Goal: Transaction & Acquisition: Purchase product/service

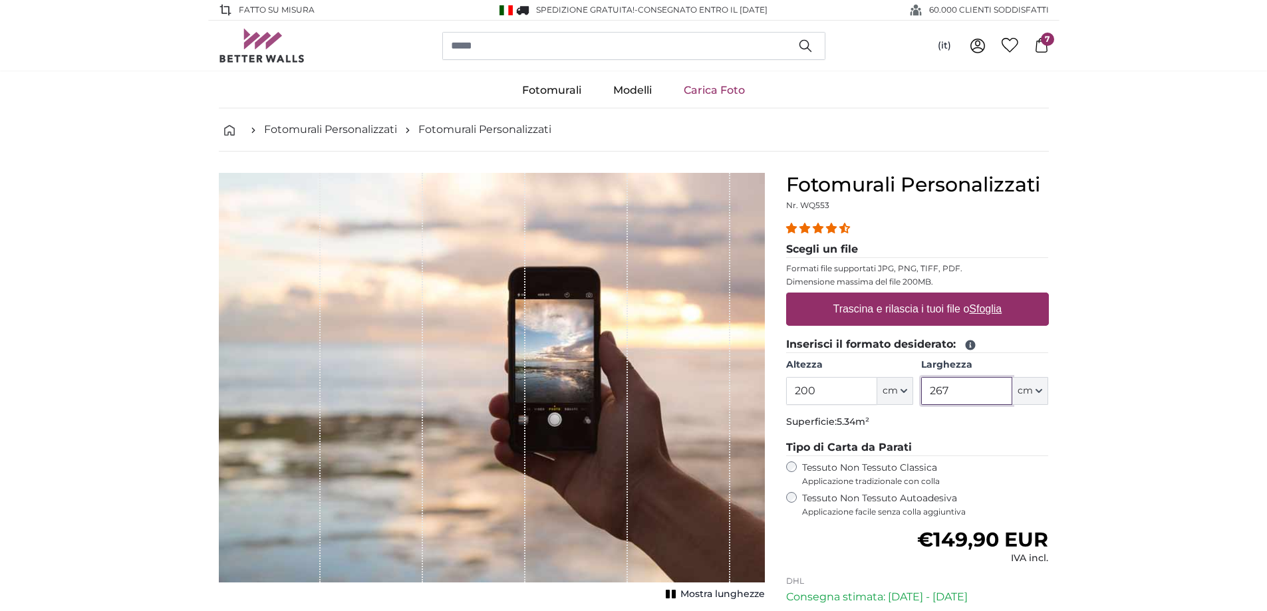
drag, startPoint x: 972, startPoint y: 393, endPoint x: 904, endPoint y: 386, distance: 68.9
click at [904, 387] on div "Altezza 200 ft cm Centimeter (cm) Inches (inch) Feet (ft. in.) [GEOGRAPHIC_DATA…" at bounding box center [917, 382] width 263 height 47
type input "120"
drag, startPoint x: 842, startPoint y: 394, endPoint x: 789, endPoint y: 394, distance: 53.2
click at [789, 394] on input "200" at bounding box center [831, 391] width 91 height 28
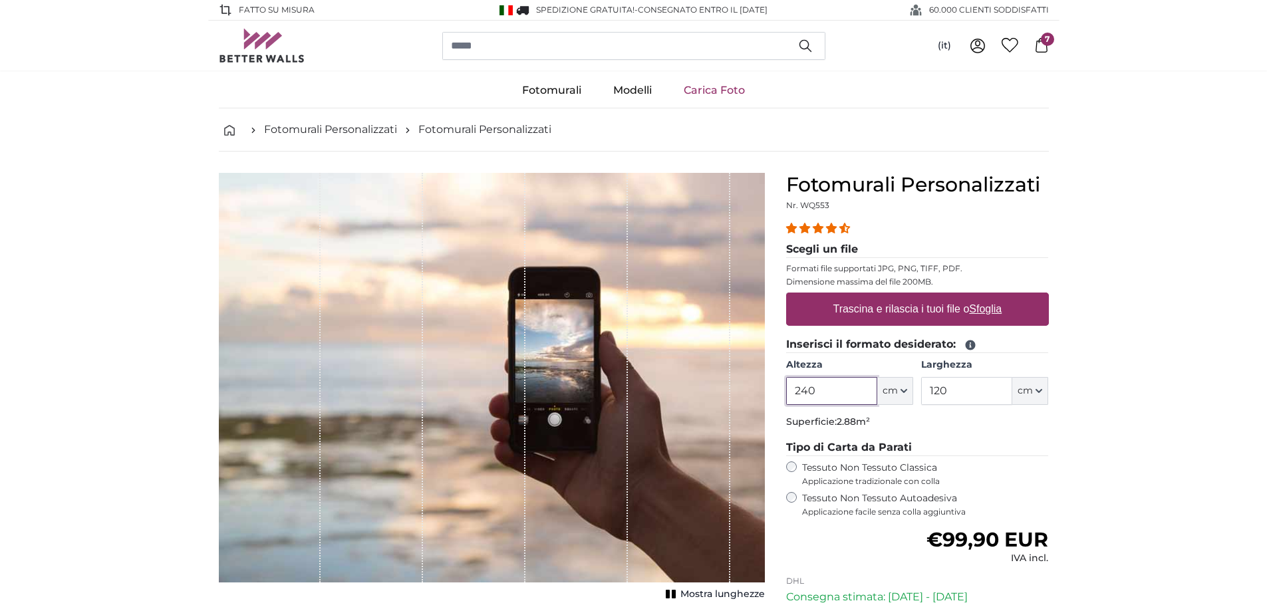
type input "240"
click at [864, 496] on label "Tessuto Non Tessuto Autoadesiva Applicazione facile senza colla aggiuntiva" at bounding box center [925, 504] width 247 height 25
click at [993, 310] on u "Sfoglia" at bounding box center [985, 308] width 33 height 11
click at [993, 297] on input "Trascina e rilascia i tuoi file o Sfoglia" at bounding box center [917, 295] width 263 height 4
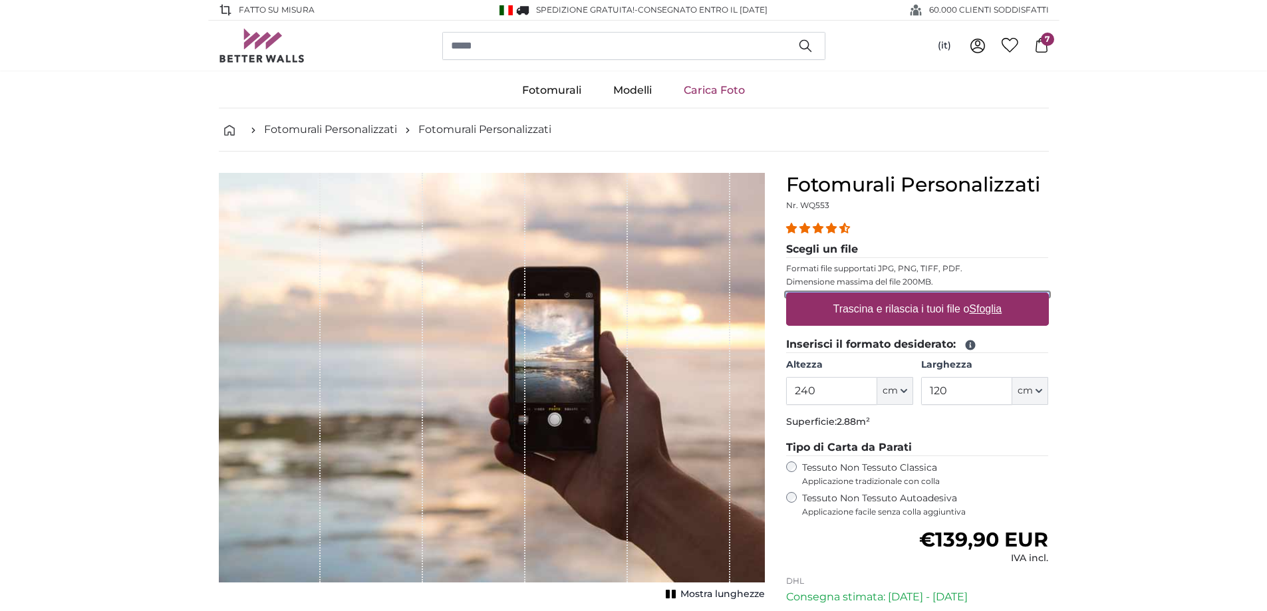
type input "**********"
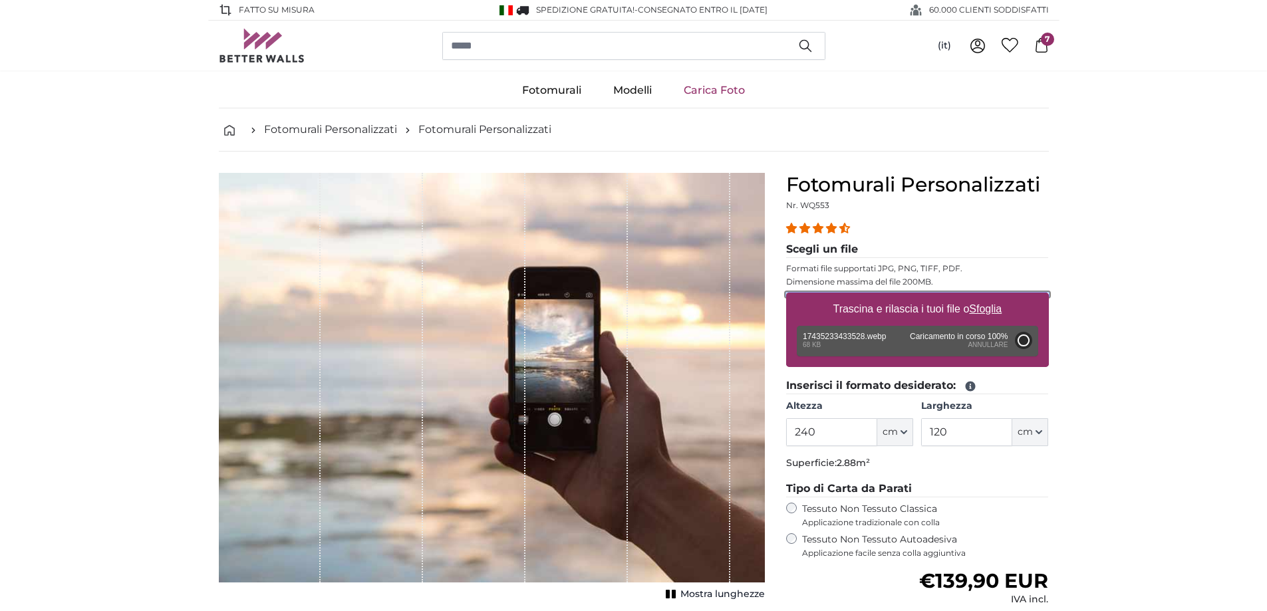
type input "54"
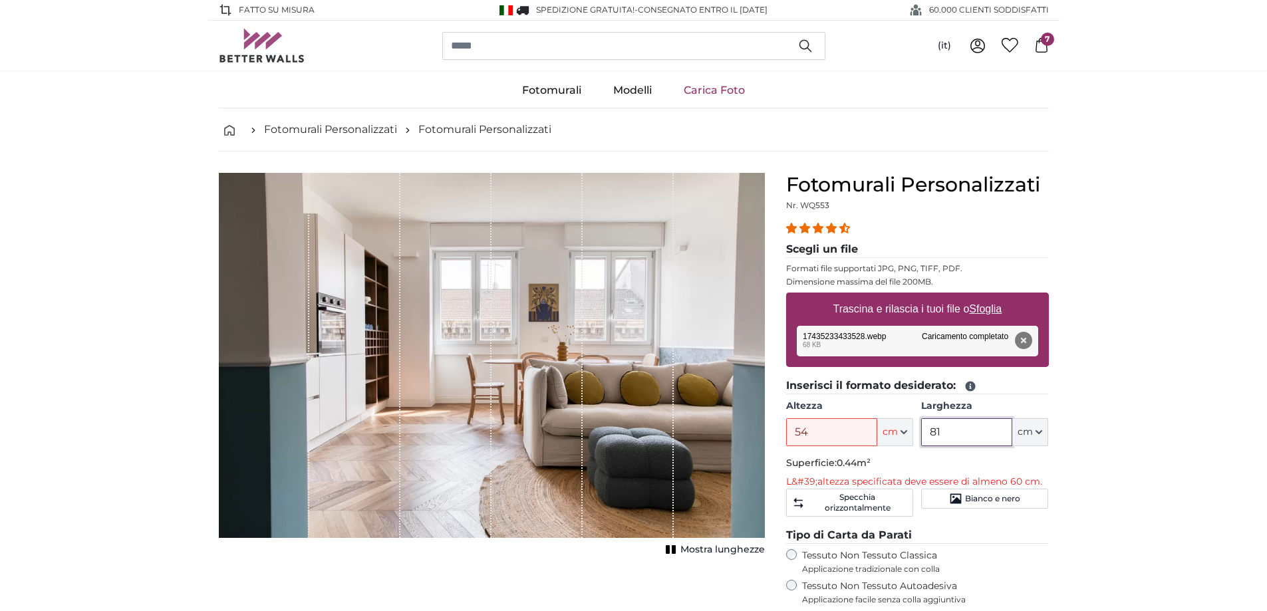
drag, startPoint x: 961, startPoint y: 434, endPoint x: 876, endPoint y: 424, distance: 86.4
click at [876, 425] on div "Altezza 54 ft cm Centimeter (cm) Inches (inch) Feet (ft. in.) [GEOGRAPHIC_DATA]…" at bounding box center [917, 423] width 263 height 47
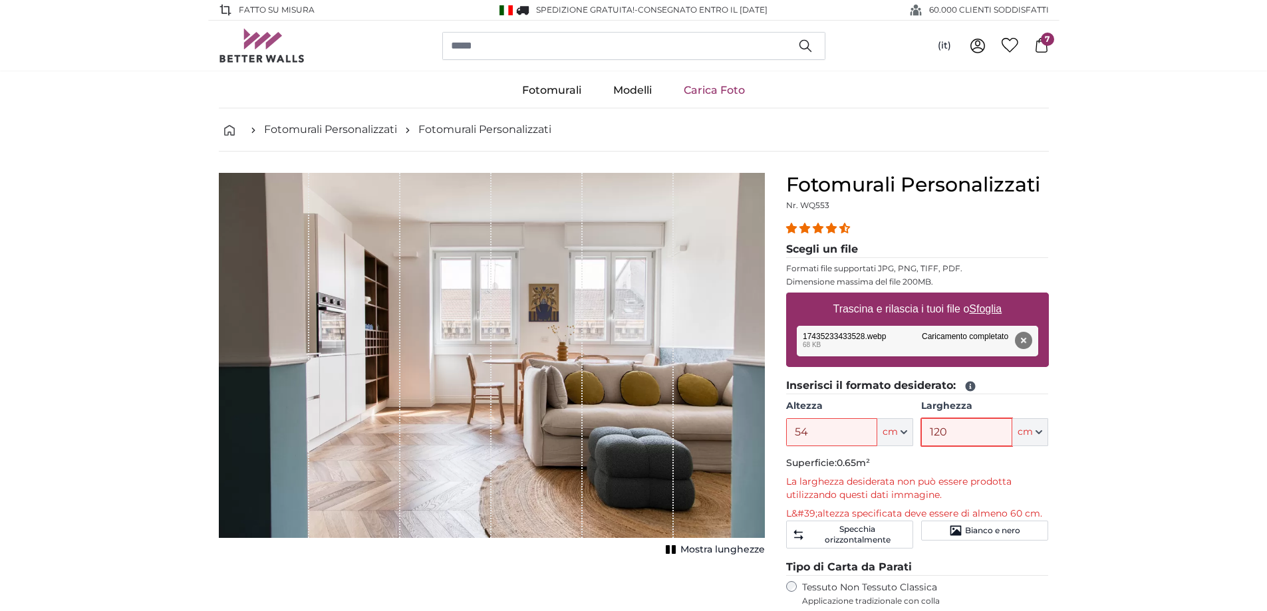
type input "120"
drag, startPoint x: 830, startPoint y: 435, endPoint x: 769, endPoint y: 430, distance: 60.8
click at [769, 430] on product-detail "[PERSON_NAME] immagine Mostra lunghezze Fotomurali Personalizzati Nr. WQ553 27 …" at bounding box center [634, 509] width 852 height 714
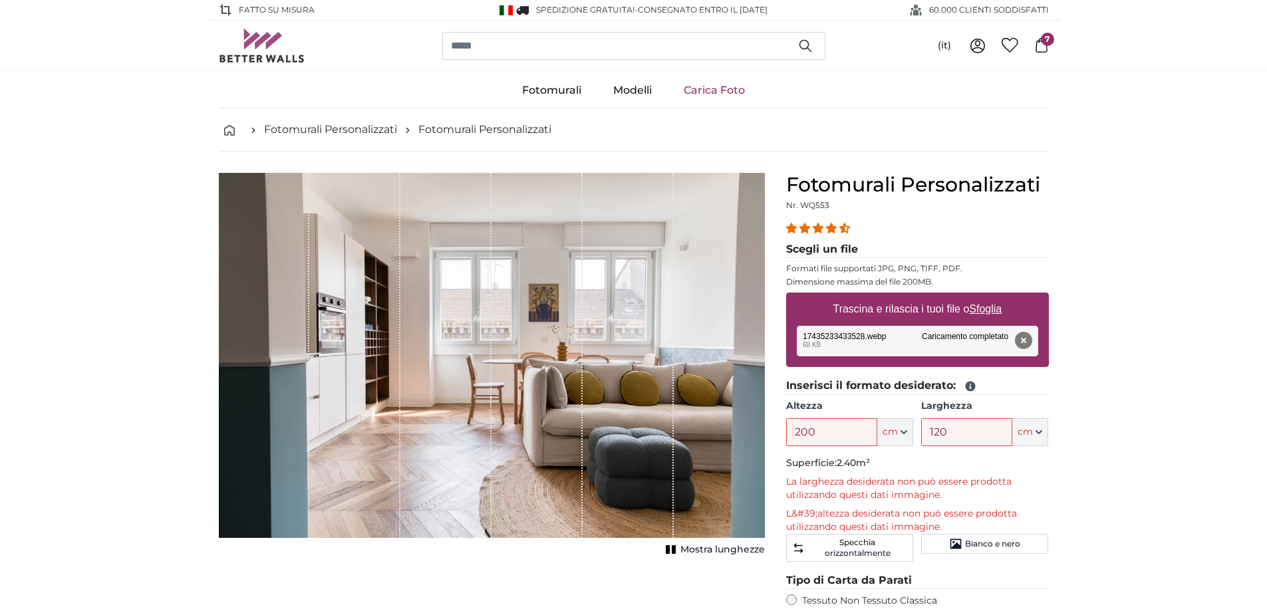
click at [862, 433] on input "200" at bounding box center [831, 432] width 91 height 28
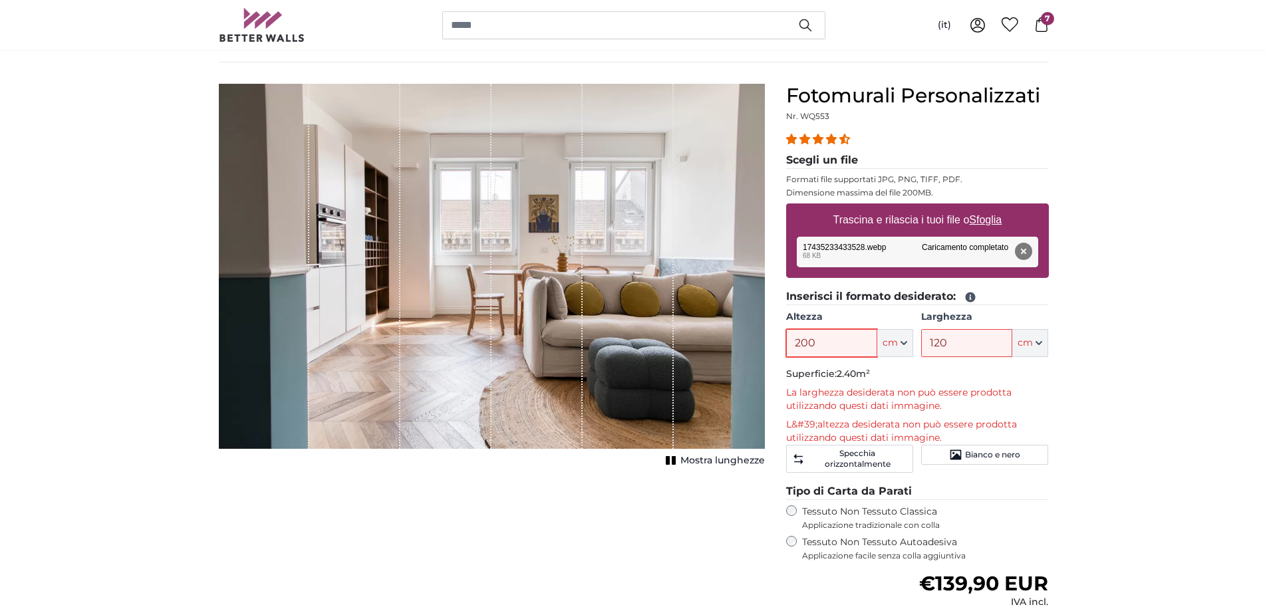
scroll to position [67, 0]
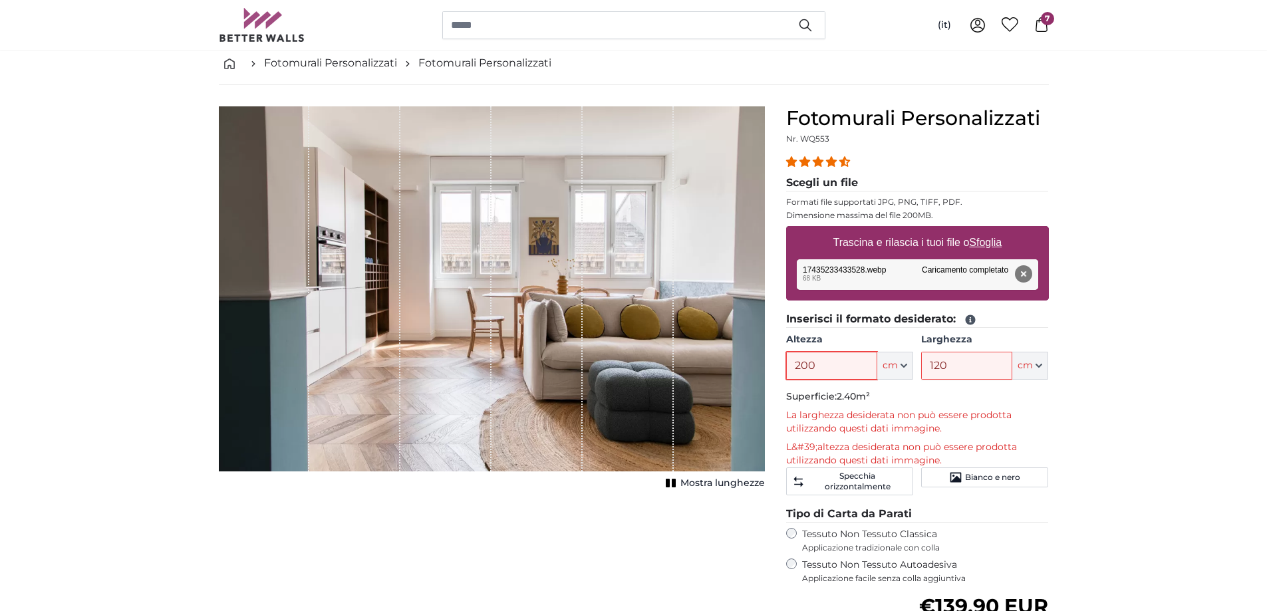
click at [852, 361] on input "200" at bounding box center [831, 366] width 91 height 28
drag, startPoint x: 864, startPoint y: 361, endPoint x: 784, endPoint y: 363, distance: 79.9
click at [784, 363] on div "Fotomurali Personalizzati Nr. WQ553 27 reviews Scegli un file Formati file supp…" at bounding box center [918, 459] width 284 height 706
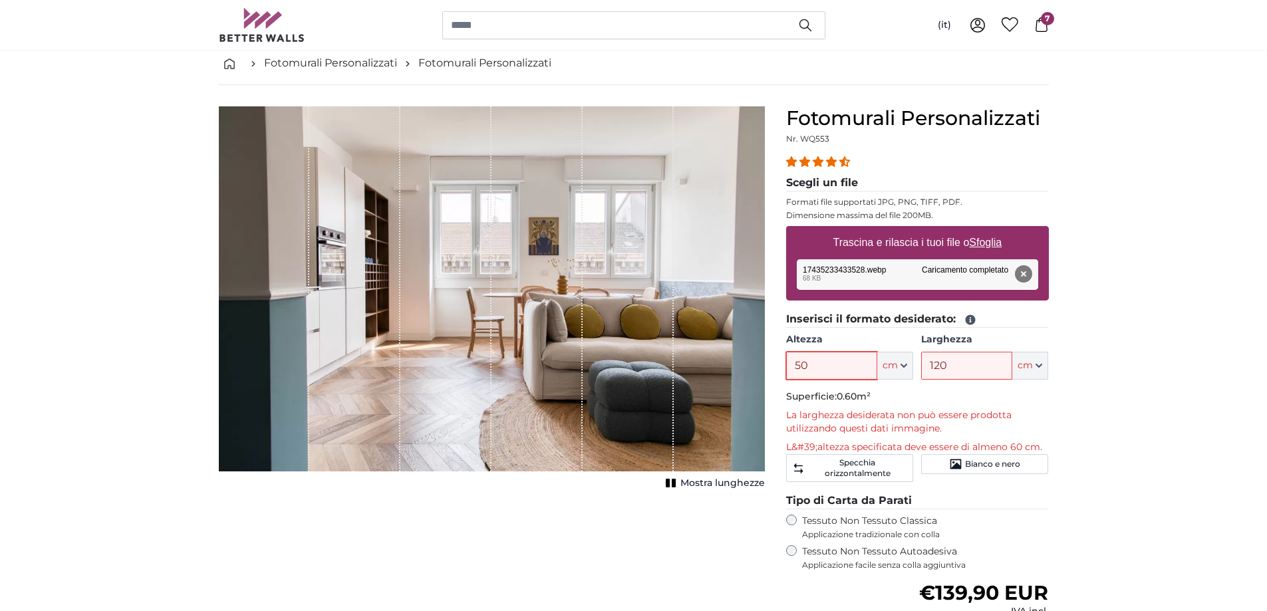
type input "50"
click at [949, 365] on input "120" at bounding box center [966, 366] width 91 height 28
drag, startPoint x: 976, startPoint y: 365, endPoint x: 896, endPoint y: 357, distance: 80.8
click at [896, 359] on div "Altezza 50 ft cm Centimeter (cm) Inches (inch) Feet (ft. in.) [GEOGRAPHIC_DATA]…" at bounding box center [917, 356] width 263 height 47
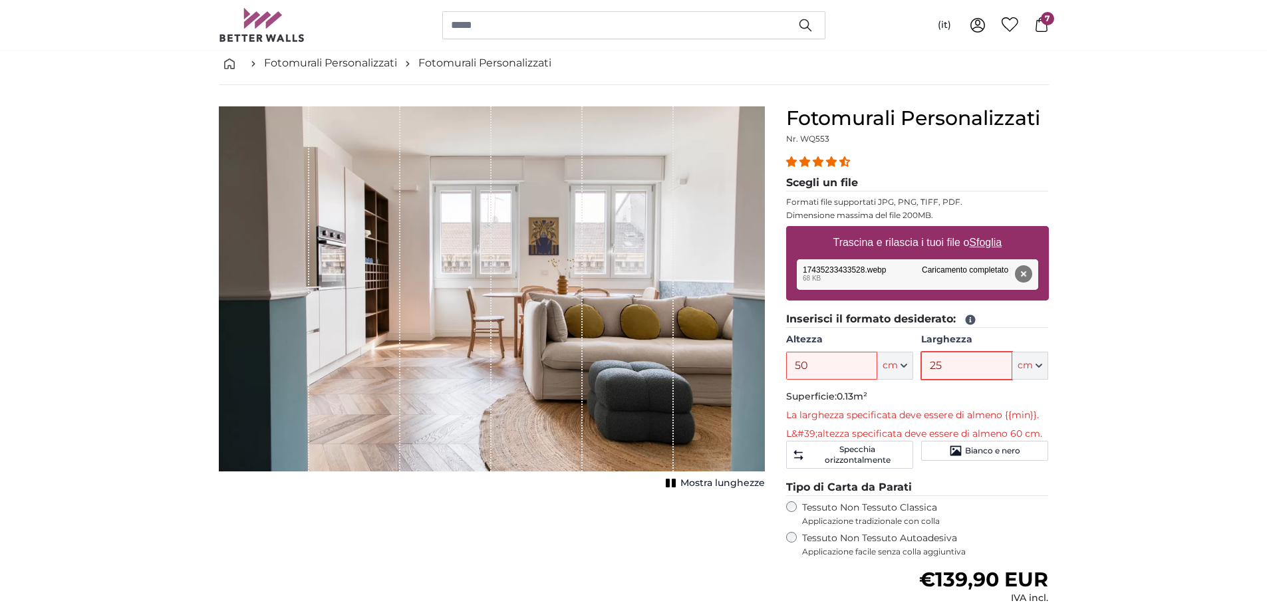
type input "25"
click at [955, 364] on input "25" at bounding box center [966, 366] width 91 height 28
drag, startPoint x: 989, startPoint y: 367, endPoint x: 895, endPoint y: 369, distance: 94.5
click at [895, 369] on div "Altezza 50 ft cm Centimeter (cm) Inches (inch) Feet (ft. in.) [GEOGRAPHIC_DATA]…" at bounding box center [917, 356] width 263 height 47
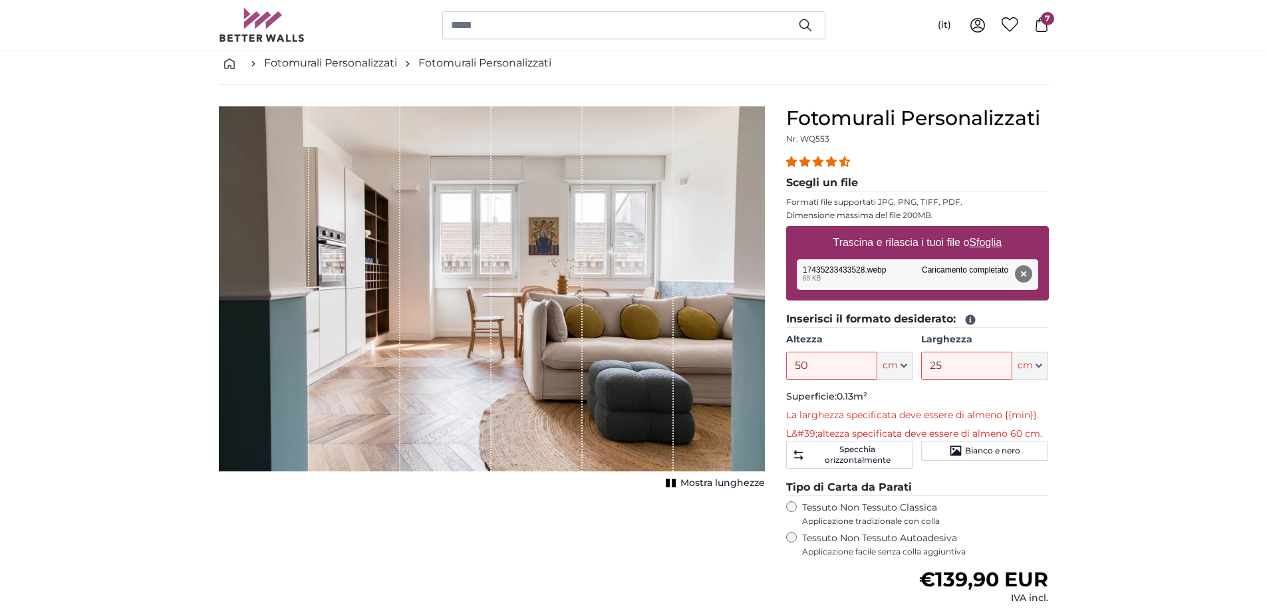
click at [735, 484] on span "Mostra lunghezze" at bounding box center [723, 483] width 84 height 13
click at [736, 484] on span "Mostra lunghezze" at bounding box center [723, 483] width 84 height 13
click at [838, 365] on input "50" at bounding box center [831, 366] width 91 height 28
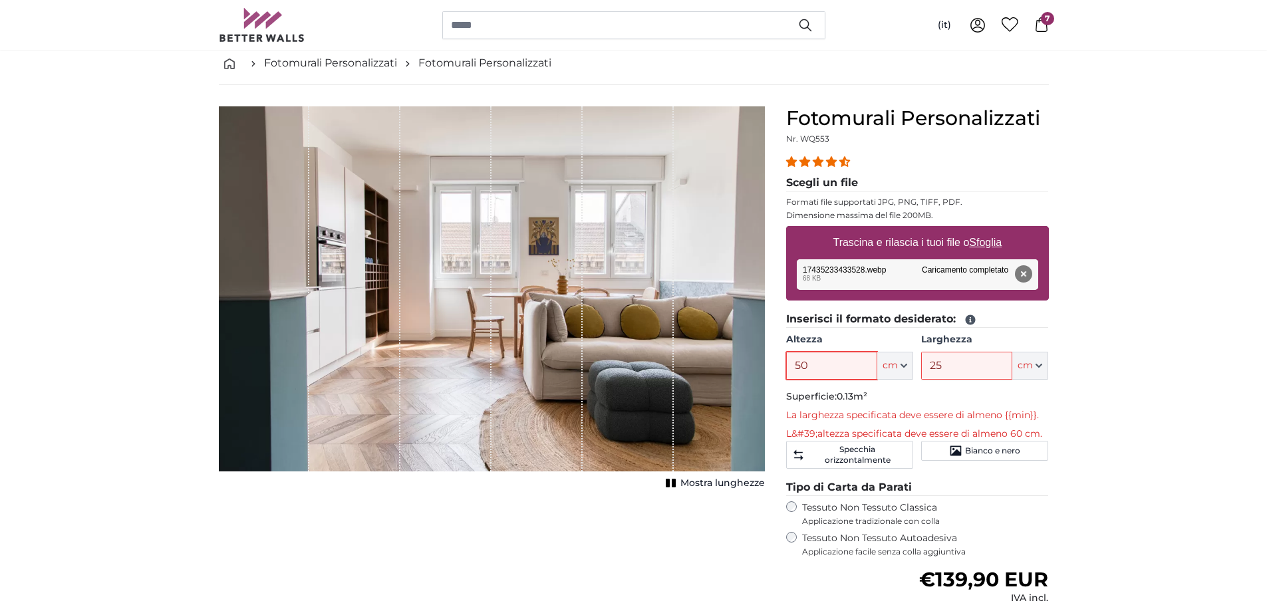
drag, startPoint x: 853, startPoint y: 360, endPoint x: 749, endPoint y: 359, distance: 103.8
click at [749, 359] on product-detail "[PERSON_NAME] immagine Mostra lunghezze Fotomurali Personalizzati Nr. WQ553 27 …" at bounding box center [634, 435] width 852 height 701
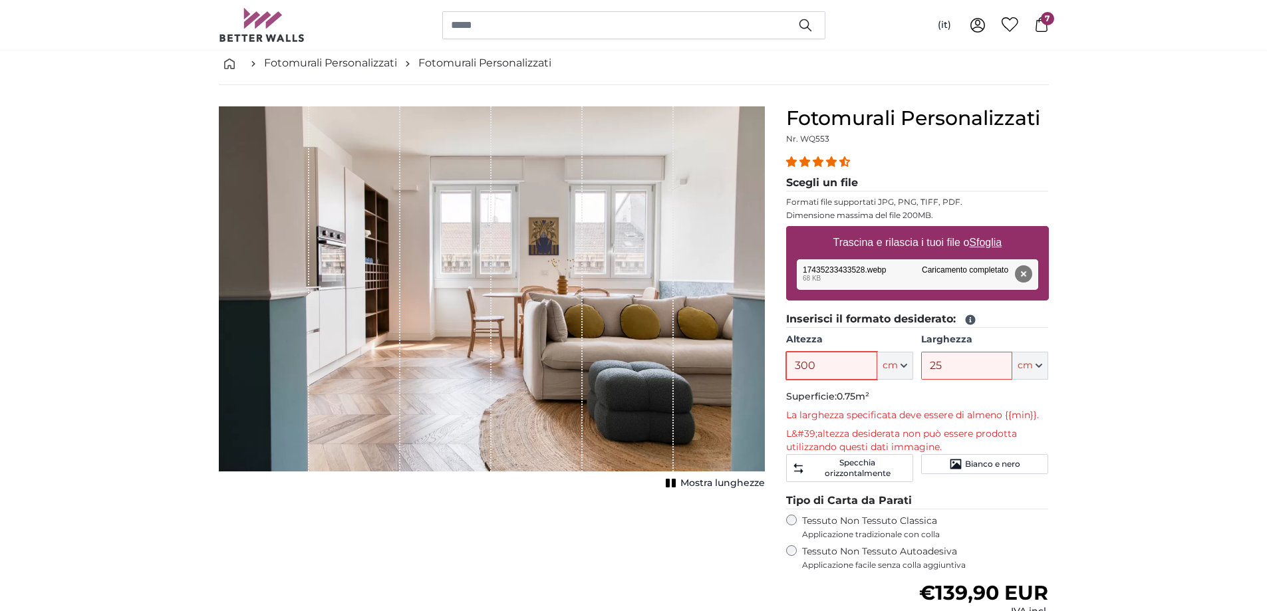
drag, startPoint x: 799, startPoint y: 360, endPoint x: 741, endPoint y: 359, distance: 57.9
click at [741, 359] on product-detail "[PERSON_NAME] immagine Mostra lunghezze Fotomurali Personalizzati Nr. WQ553 27 …" at bounding box center [634, 442] width 852 height 714
type input "200"
drag, startPoint x: 953, startPoint y: 367, endPoint x: 923, endPoint y: 357, distance: 30.7
click at [924, 365] on input "25" at bounding box center [966, 366] width 91 height 28
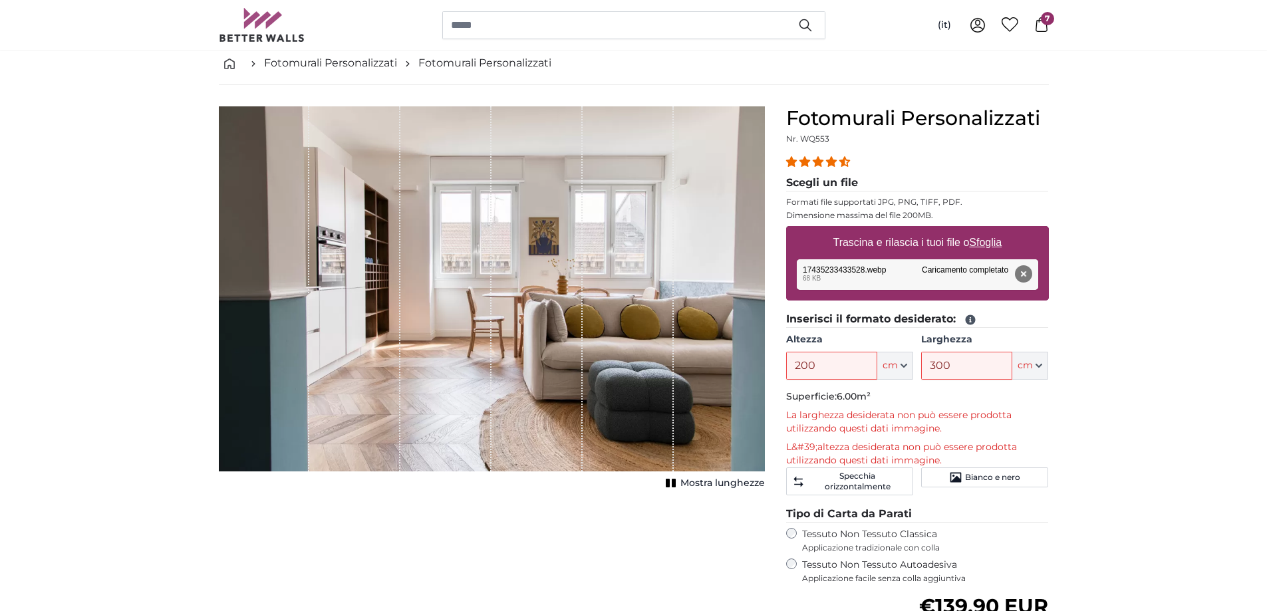
click at [691, 418] on div "1 of 1" at bounding box center [492, 288] width 546 height 365
click at [1025, 278] on button "Rimuovi" at bounding box center [1023, 273] width 17 height 17
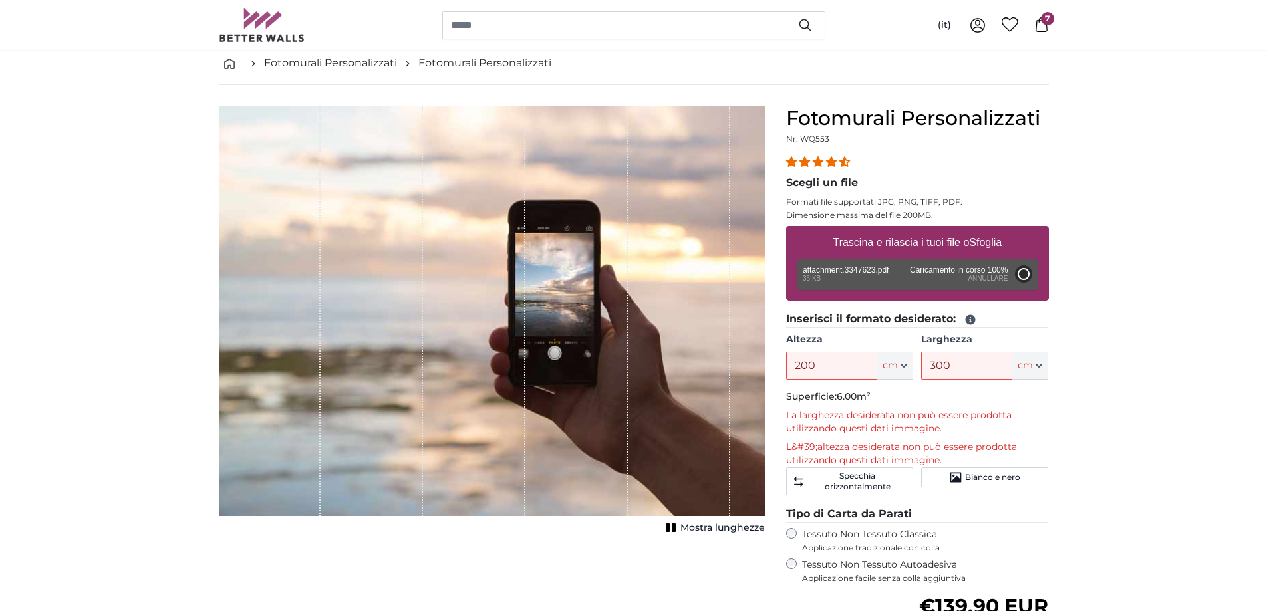
type input "142"
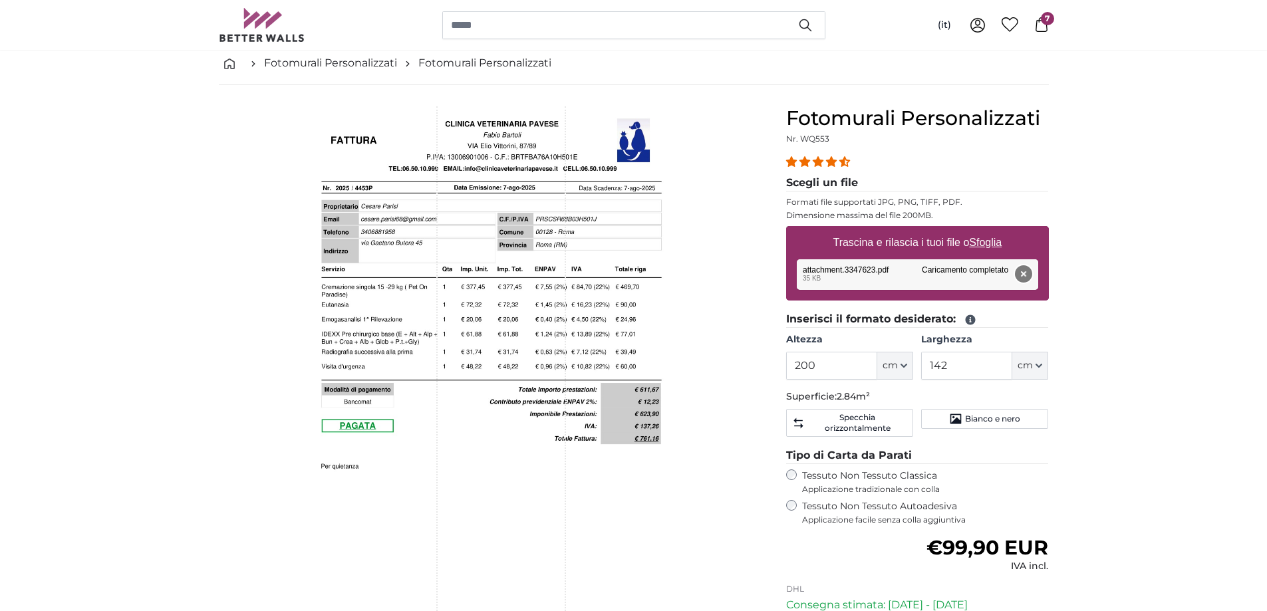
click at [1025, 275] on button "Rimuovi" at bounding box center [1023, 273] width 17 height 17
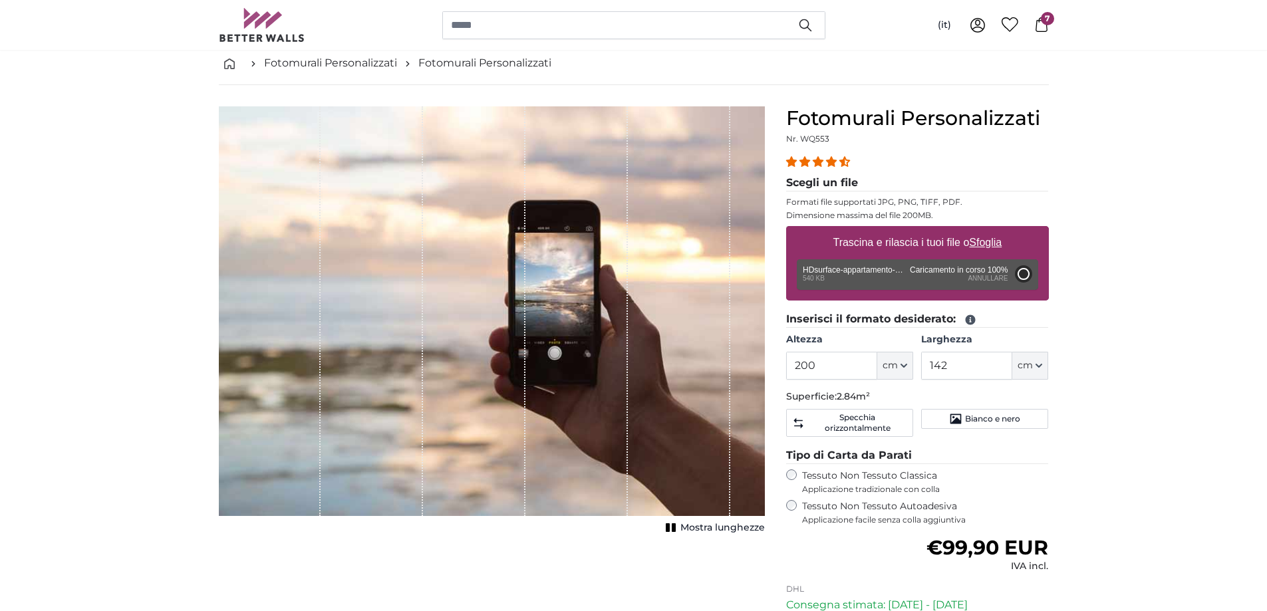
type input "131"
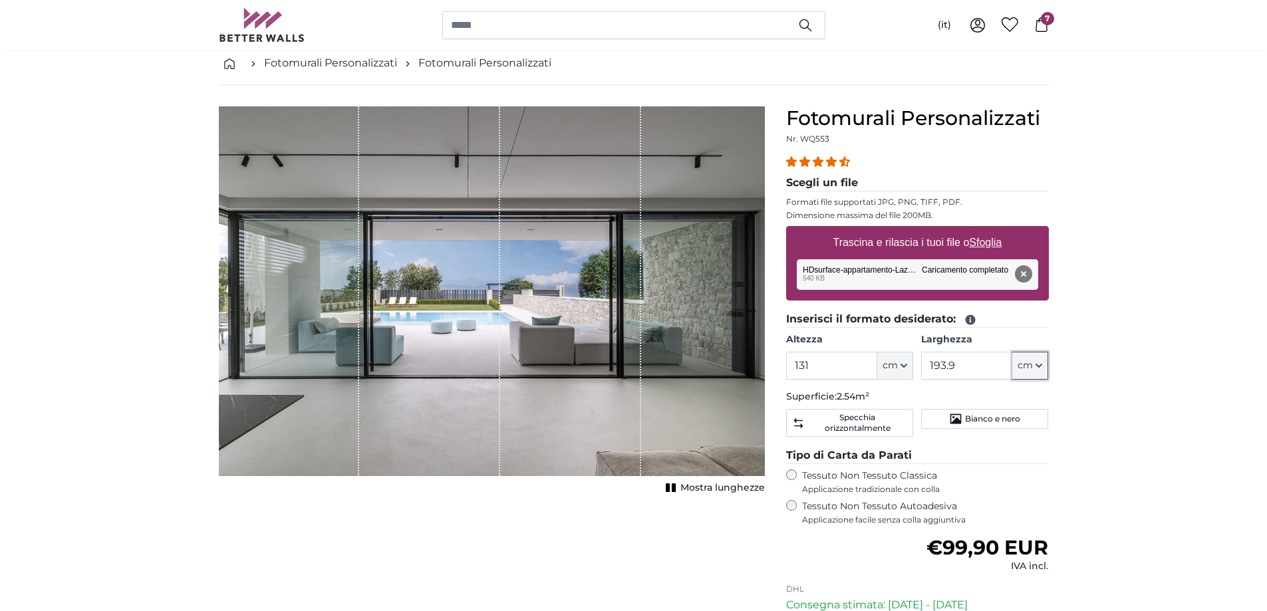
click at [1035, 368] on button "cm" at bounding box center [1031, 366] width 36 height 28
click at [1039, 361] on button "cm" at bounding box center [1031, 366] width 36 height 28
click at [961, 367] on input "193.9" at bounding box center [966, 366] width 91 height 28
drag, startPoint x: 968, startPoint y: 364, endPoint x: 874, endPoint y: 356, distance: 94.1
click at [874, 356] on div "Altezza 131 ft cm Centimeter (cm) Inches (inch) Feet (ft. in.) [GEOGRAPHIC_DATA…" at bounding box center [917, 356] width 263 height 47
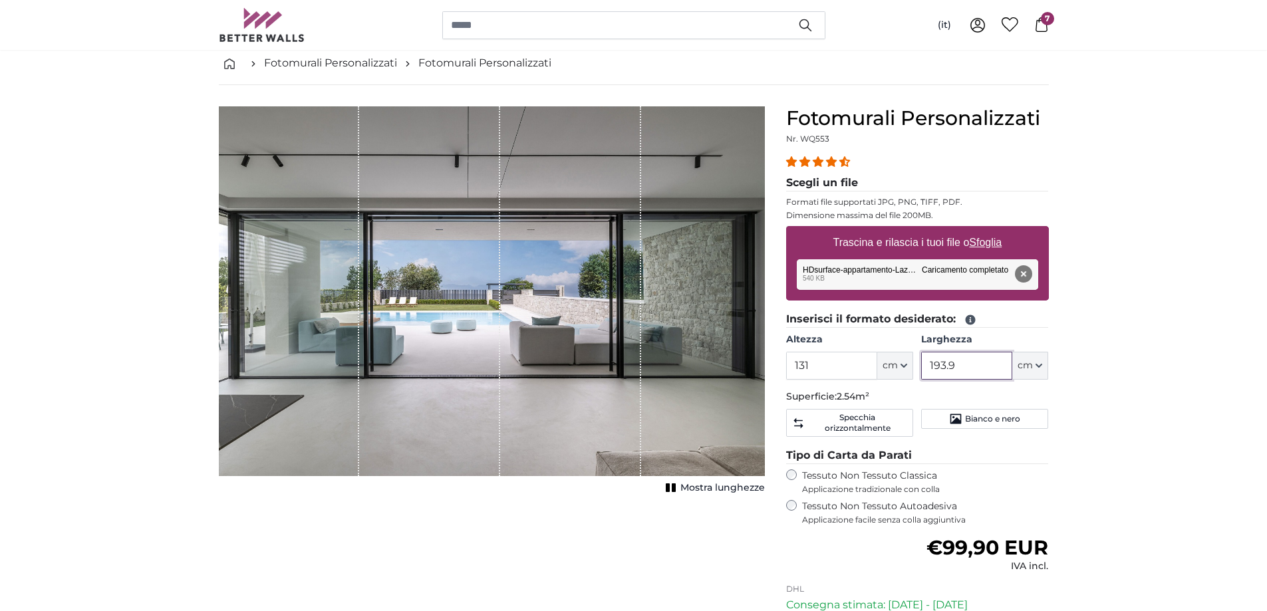
type input "2"
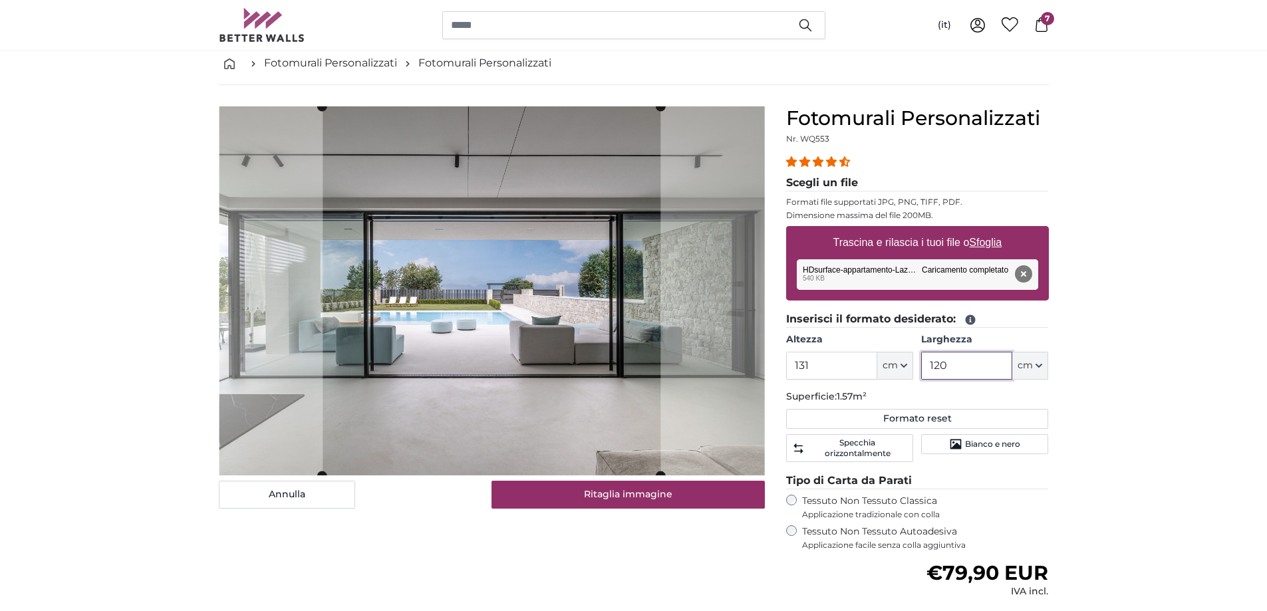
type input "120"
click at [832, 367] on input "131" at bounding box center [831, 366] width 91 height 28
drag, startPoint x: 832, startPoint y: 367, endPoint x: 744, endPoint y: 363, distance: 87.2
click at [744, 363] on product-detail "[PERSON_NAME] immagine Mostra lunghezze Fotomurali Personalizzati Nr. WQ553 27 …" at bounding box center [634, 432] width 852 height 694
type input "1"
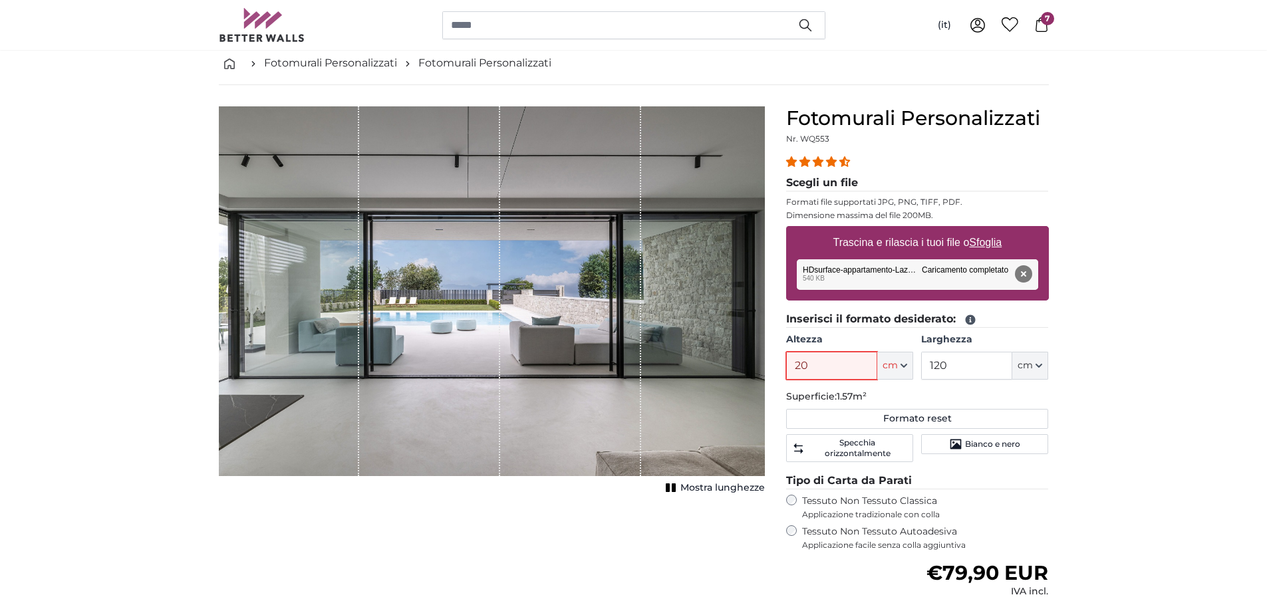
type input "200"
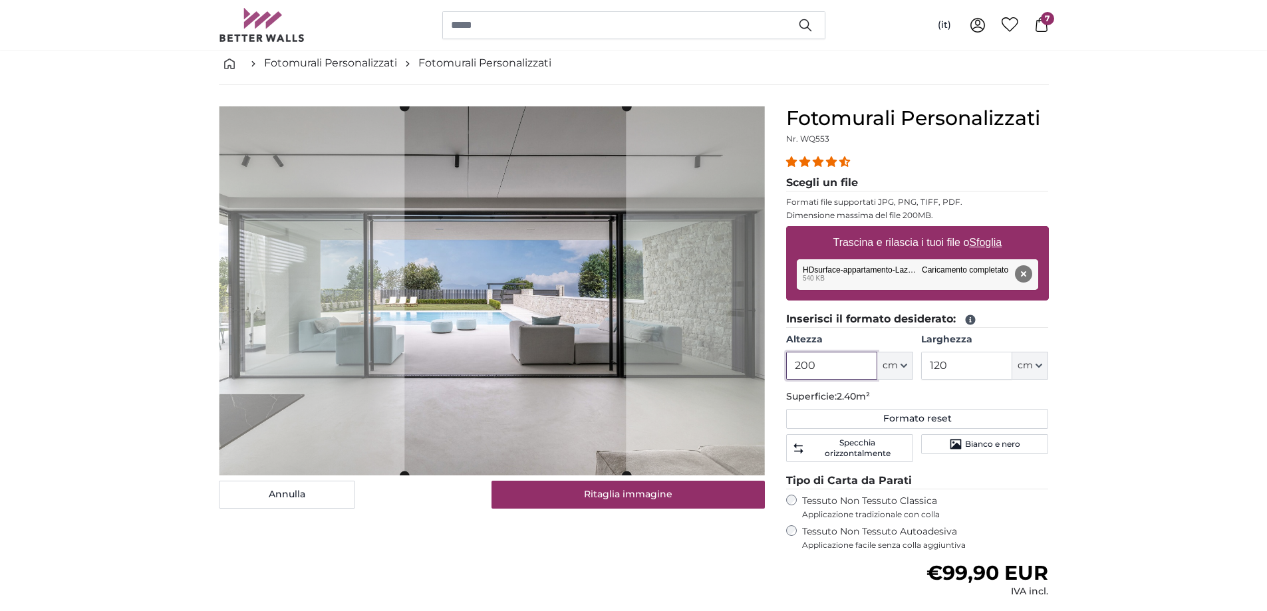
click at [551, 308] on cropper-handle at bounding box center [516, 290] width 222 height 369
type input "200"
click at [609, 498] on button "Ritaglia immagine" at bounding box center [628, 495] width 273 height 28
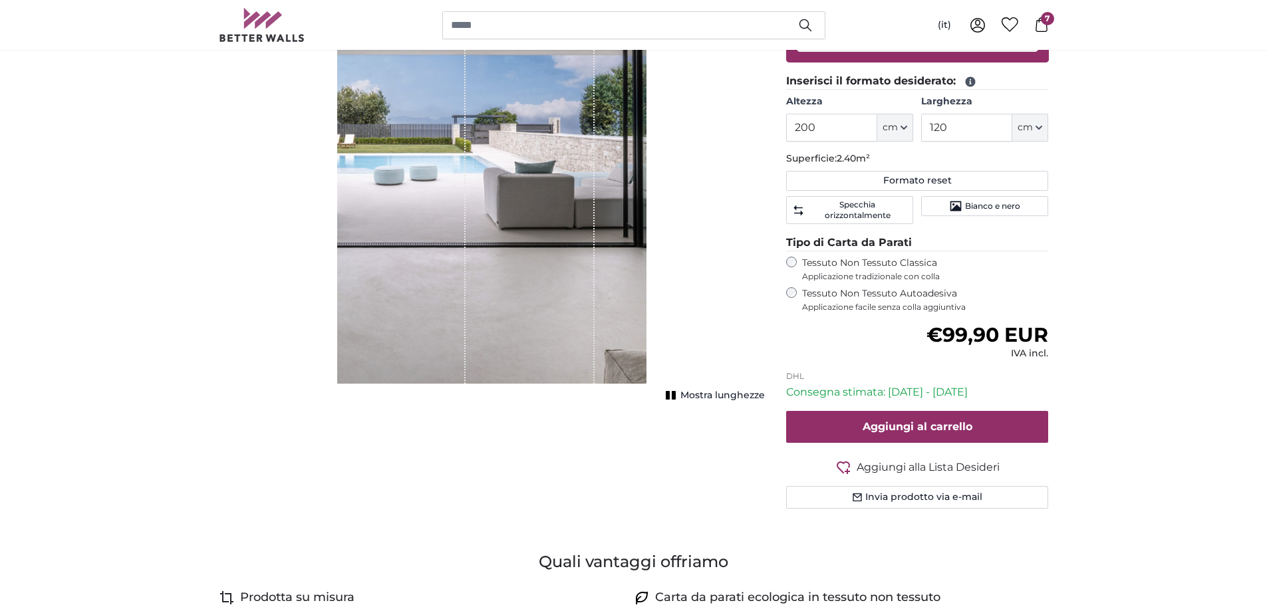
scroll to position [333, 0]
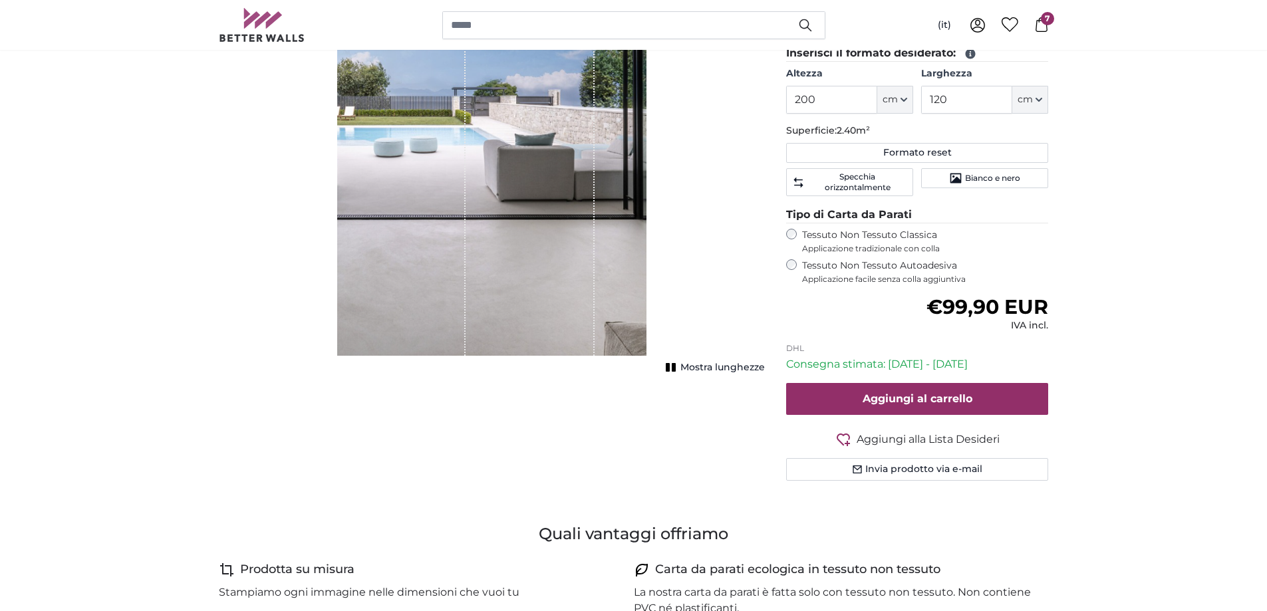
click at [746, 367] on span "Mostra lunghezze" at bounding box center [723, 367] width 84 height 13
click at [722, 369] on span "Mostra lunghezze" at bounding box center [723, 367] width 84 height 13
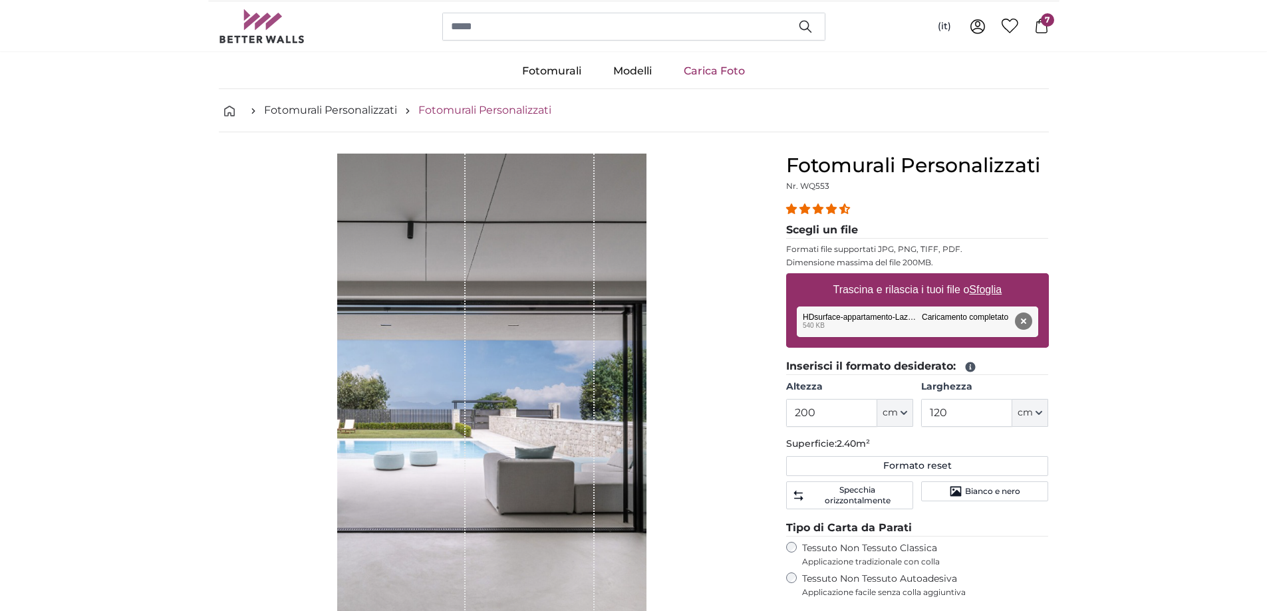
scroll to position [0, 0]
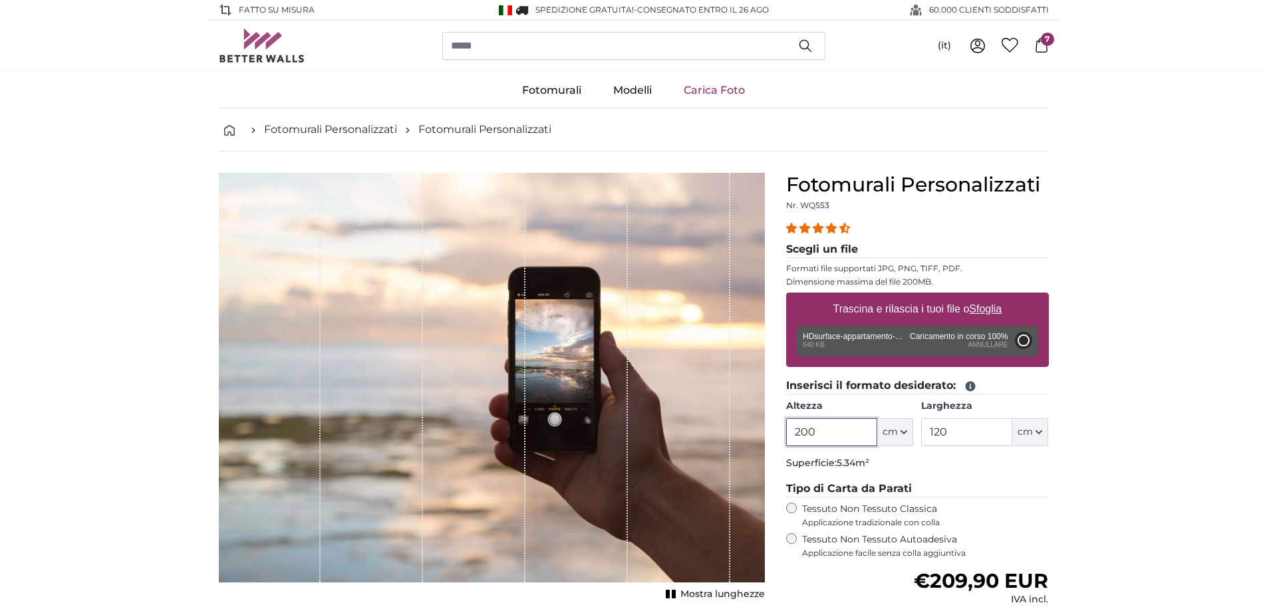
type input "131"
type input "193.9"
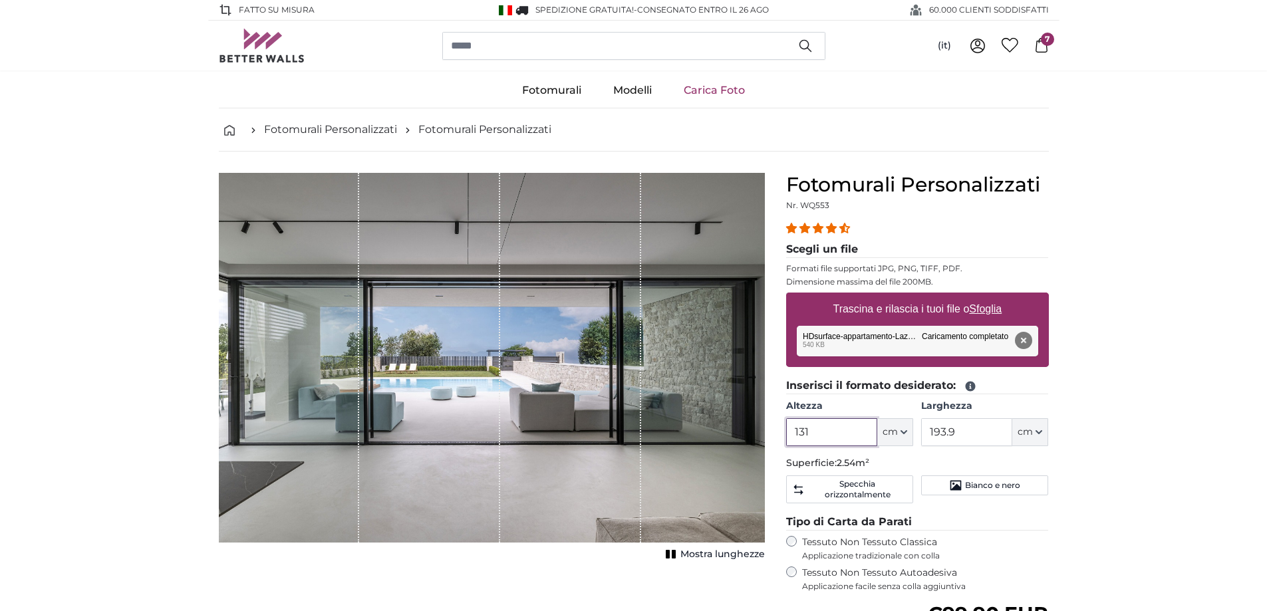
drag, startPoint x: 847, startPoint y: 434, endPoint x: 752, endPoint y: 432, distance: 94.5
click at [753, 433] on product-detail "[PERSON_NAME] immagine Mostra lunghezze Fotomurali Personalizzati Nr. WQ553 27 …" at bounding box center [634, 486] width 852 height 669
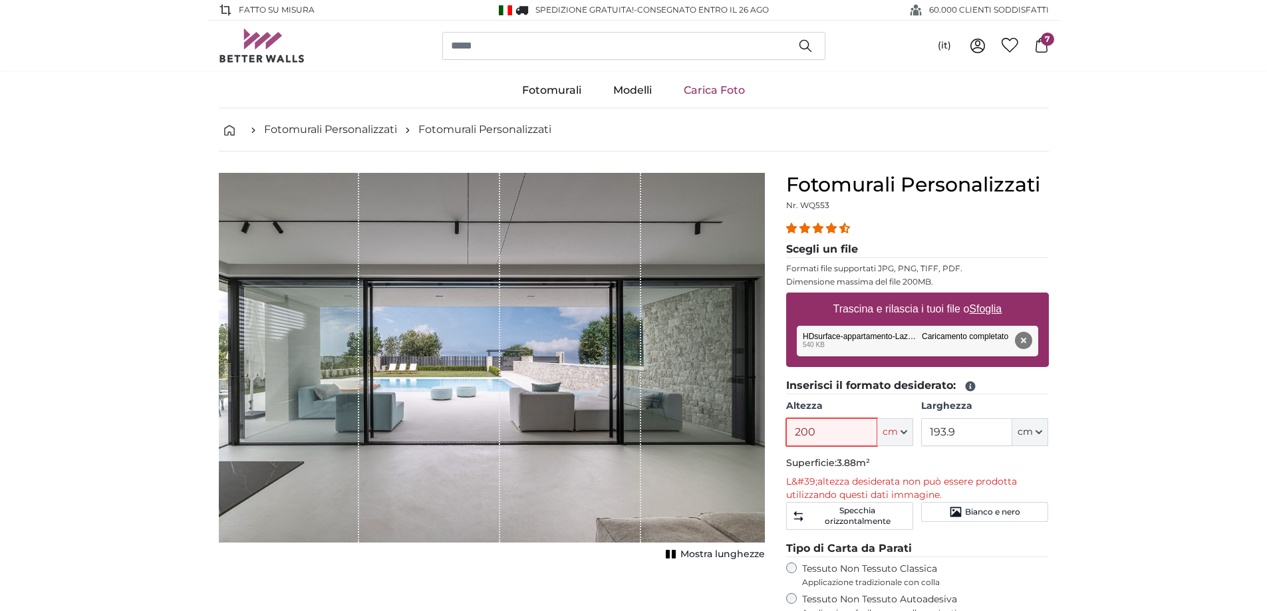
type input "200"
drag, startPoint x: 884, startPoint y: 419, endPoint x: 827, endPoint y: 413, distance: 56.9
click at [827, 413] on div "Altezza 200 ft cm Centimeter (cm) Inches (inch) Feet (ft. in.) Larghezza 193.9 …" at bounding box center [917, 423] width 263 height 47
type input "120"
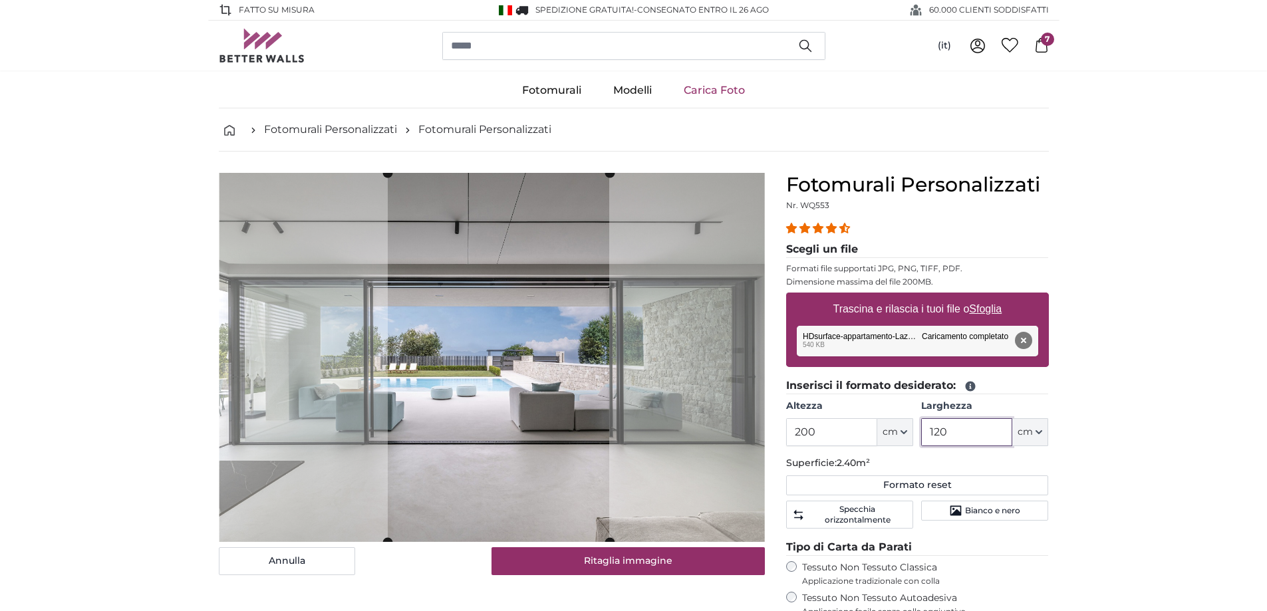
click at [552, 365] on cropper-handle at bounding box center [499, 357] width 222 height 369
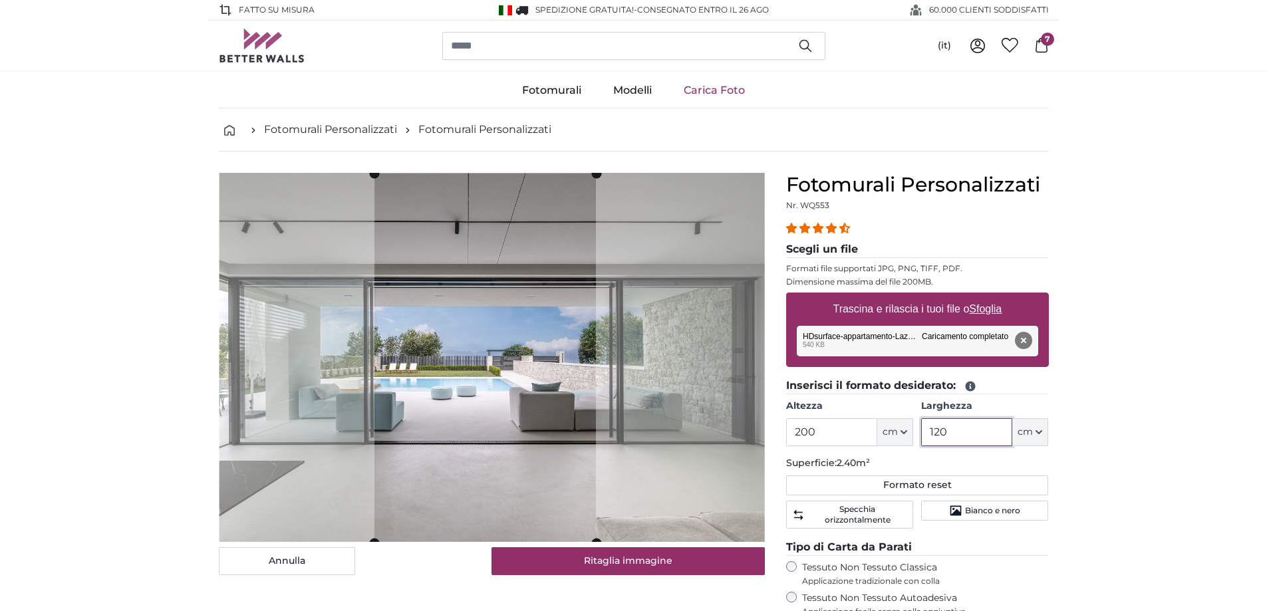
click at [542, 370] on cropper-handle at bounding box center [486, 358] width 222 height 369
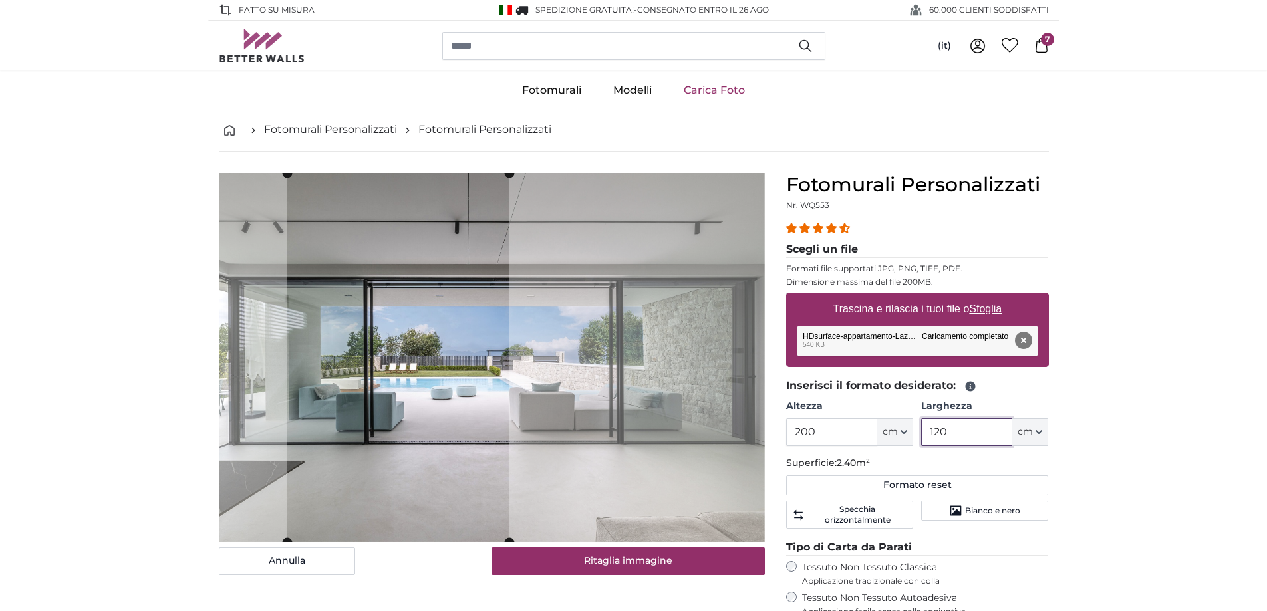
click at [444, 374] on cropper-handle at bounding box center [398, 357] width 222 height 369
type input "120"
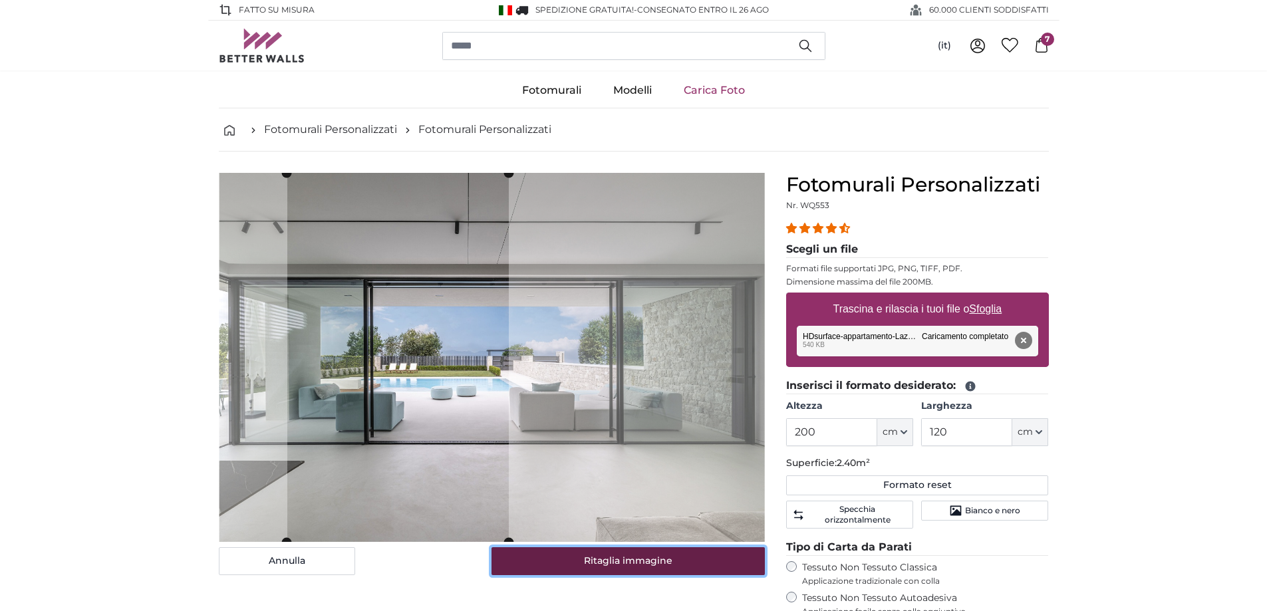
click at [665, 560] on button "Ritaglia immagine" at bounding box center [628, 562] width 273 height 28
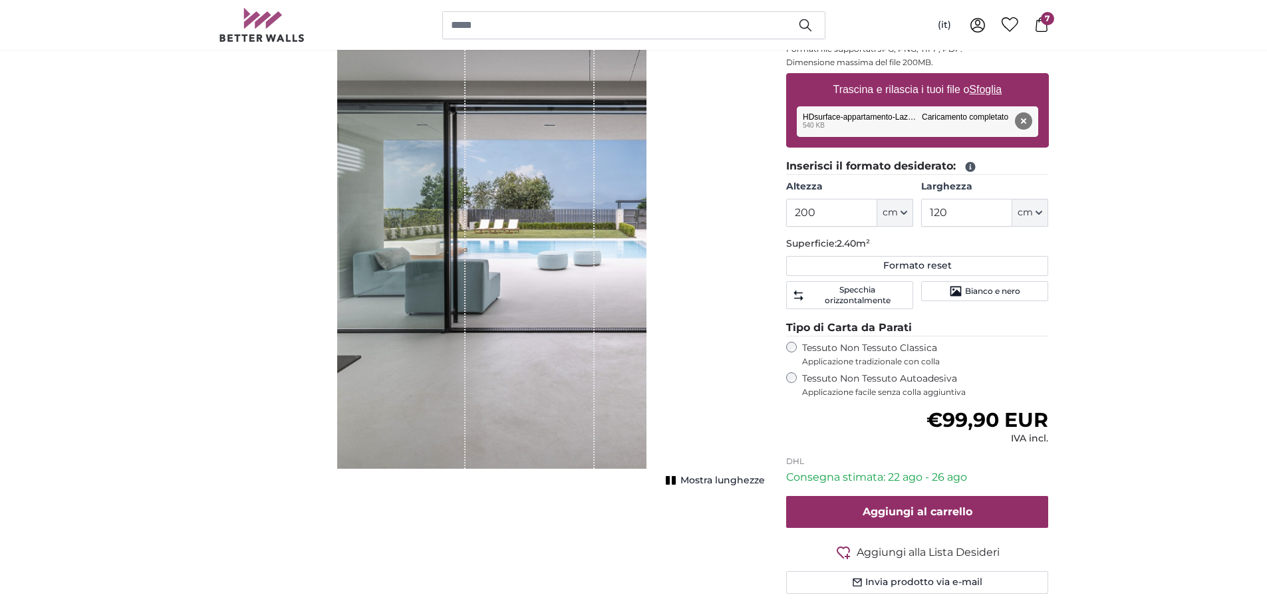
scroll to position [133, 0]
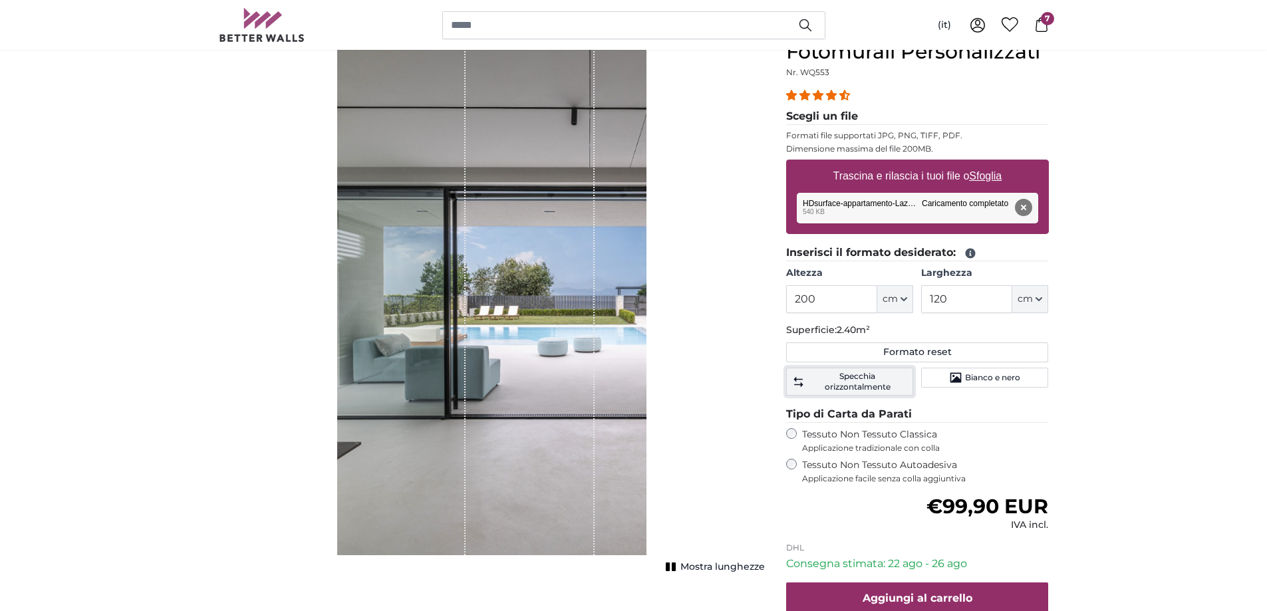
click at [844, 378] on span "Specchia orizzontalmente" at bounding box center [858, 381] width 100 height 21
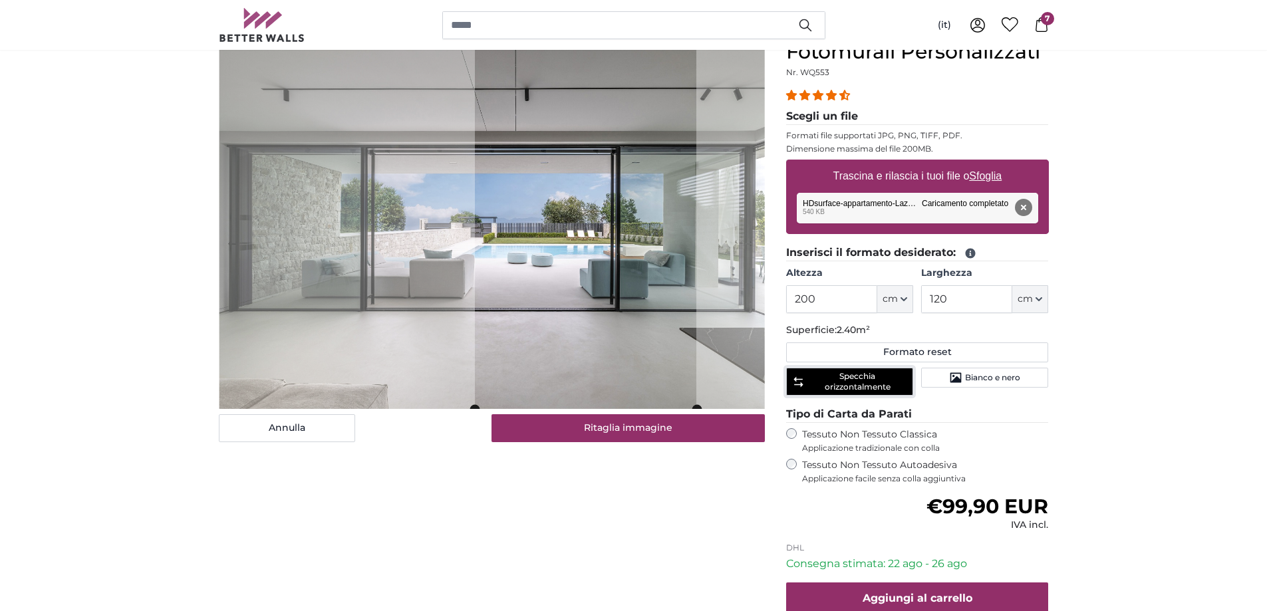
click at [548, 277] on cropper-handle at bounding box center [586, 224] width 222 height 369
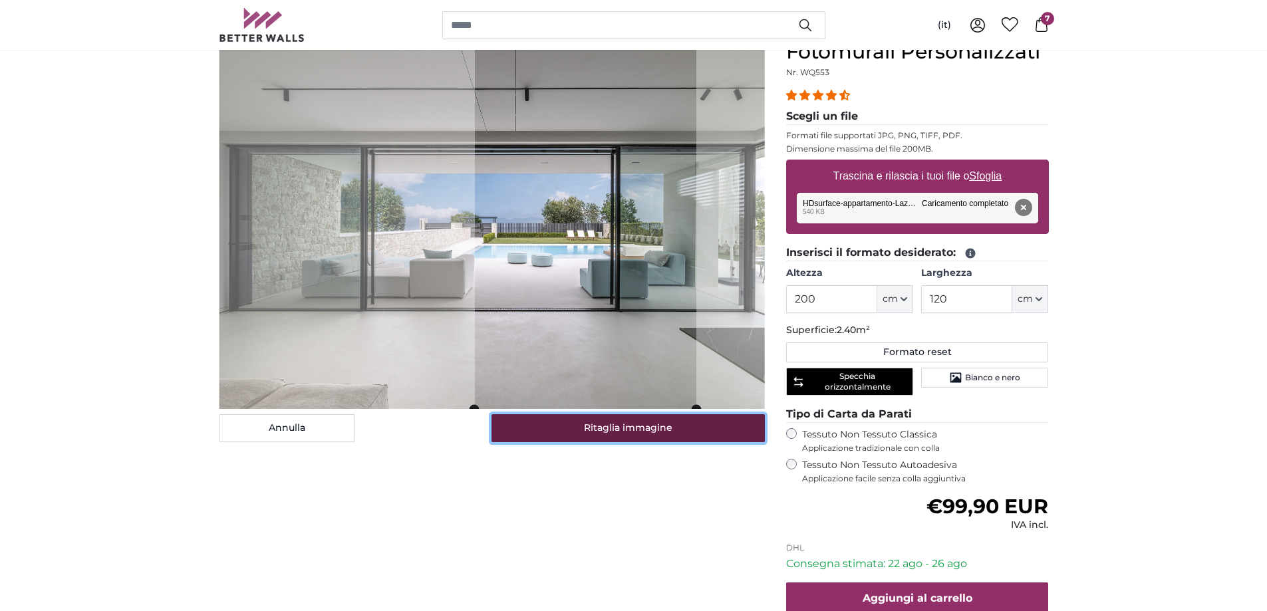
click at [605, 427] on button "Ritaglia immagine" at bounding box center [628, 428] width 273 height 28
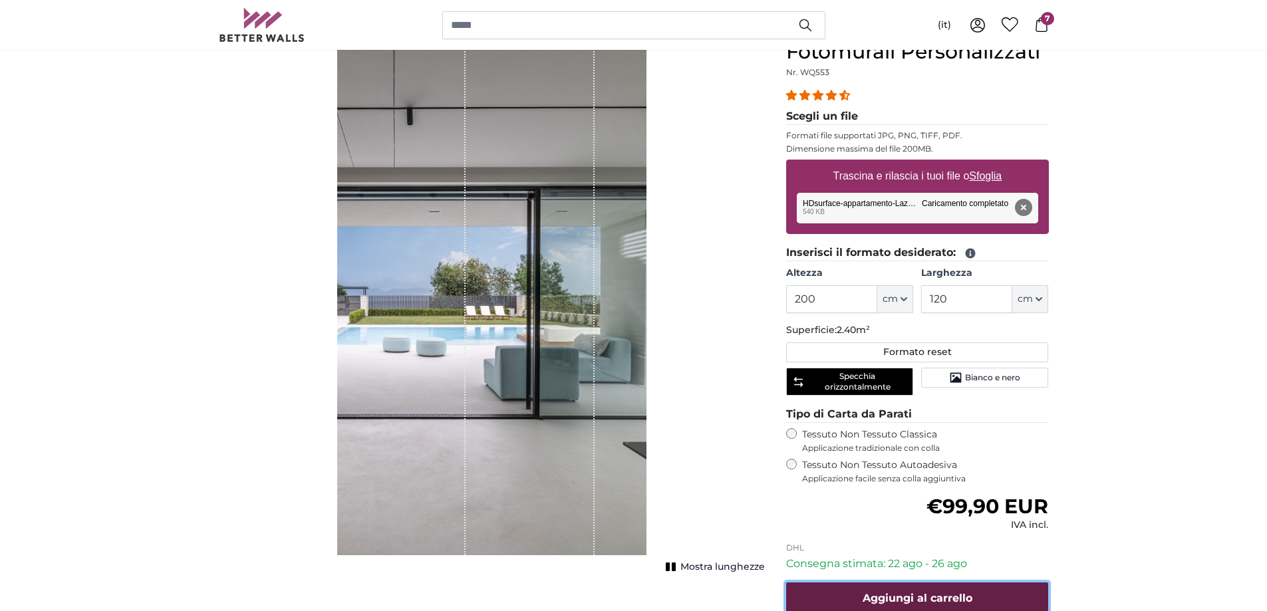
click at [950, 594] on span "Aggiungi al carrello" at bounding box center [918, 598] width 110 height 13
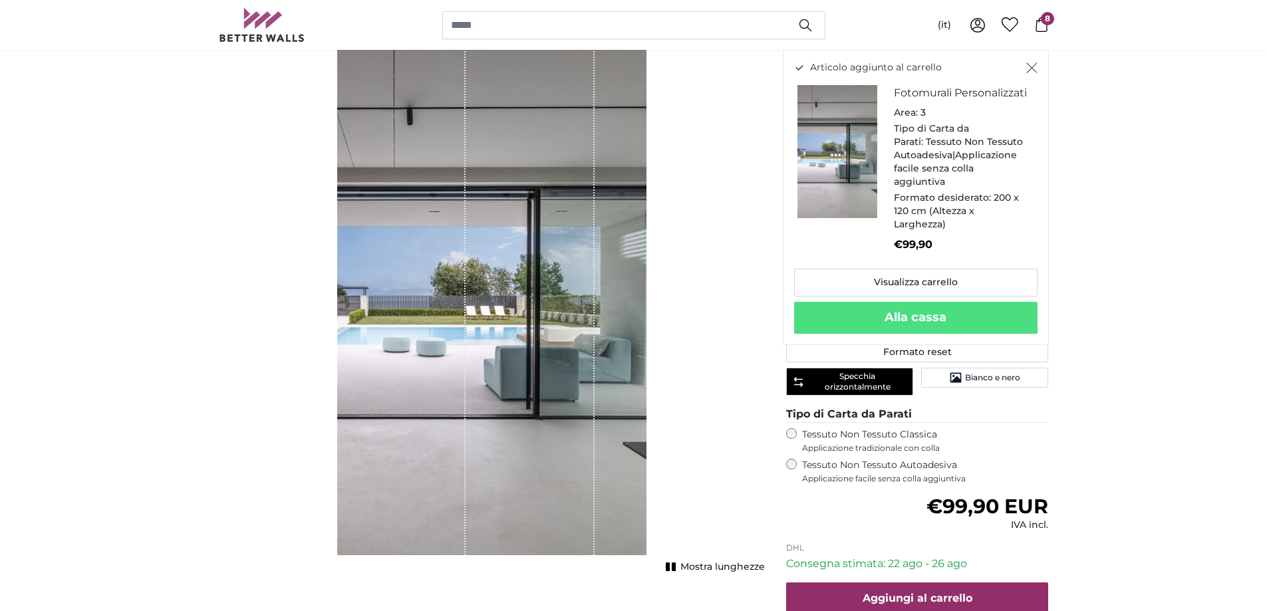
click at [1036, 70] on icon "Chiudi" at bounding box center [1032, 68] width 11 height 11
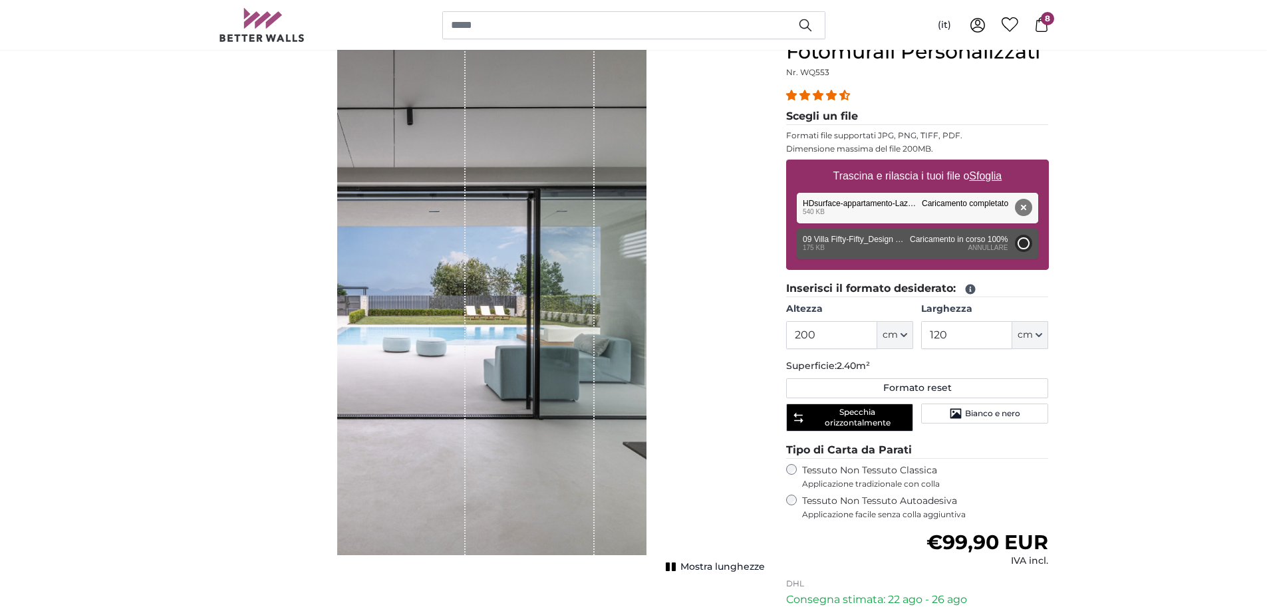
type input "64"
type input "96"
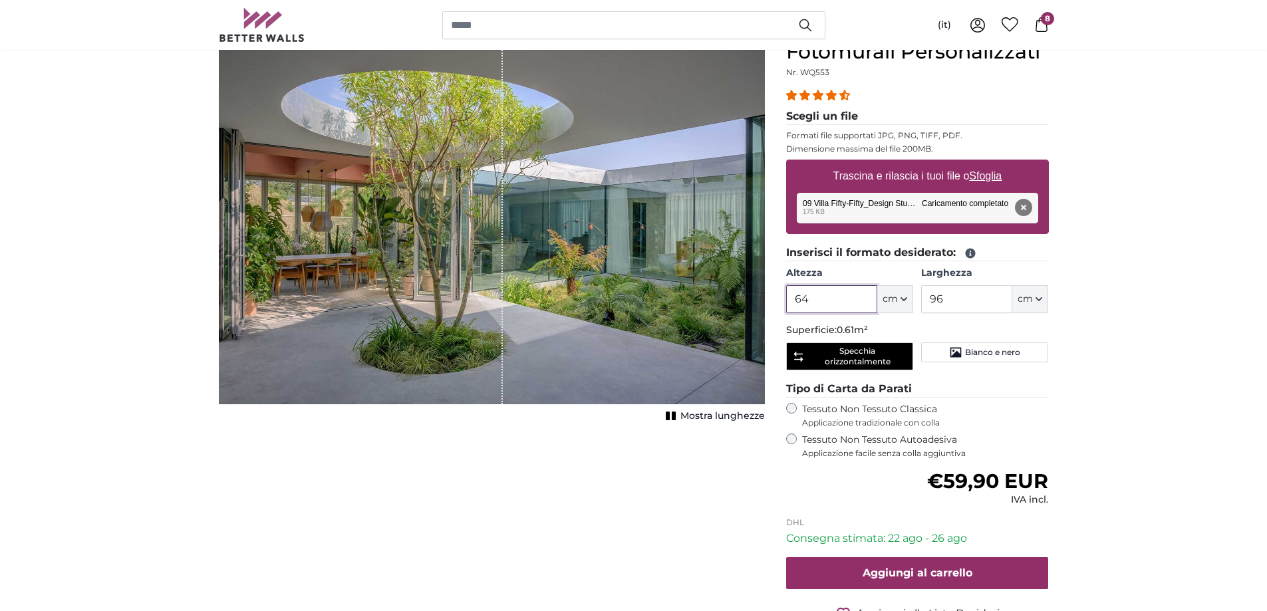
drag, startPoint x: 836, startPoint y: 299, endPoint x: 729, endPoint y: 299, distance: 107.1
click at [729, 299] on product-detail "[PERSON_NAME] immagine Mostra lunghezze Fotomurali Personalizzati Nr. WQ553 27 …" at bounding box center [634, 353] width 852 height 669
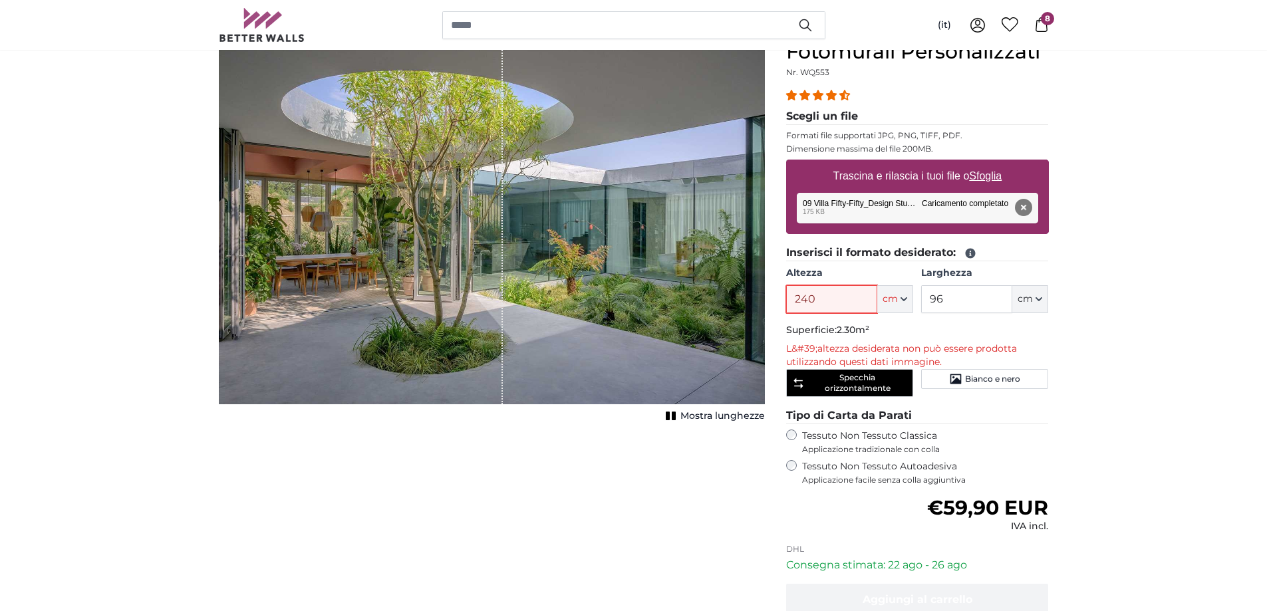
type input "240"
drag, startPoint x: 943, startPoint y: 297, endPoint x: 890, endPoint y: 292, distance: 53.5
click at [890, 292] on div "Altezza 240 ft cm Centimeter (cm) Inches (inch) Feet (ft. in.) Larghezza 96 ft …" at bounding box center [917, 290] width 263 height 47
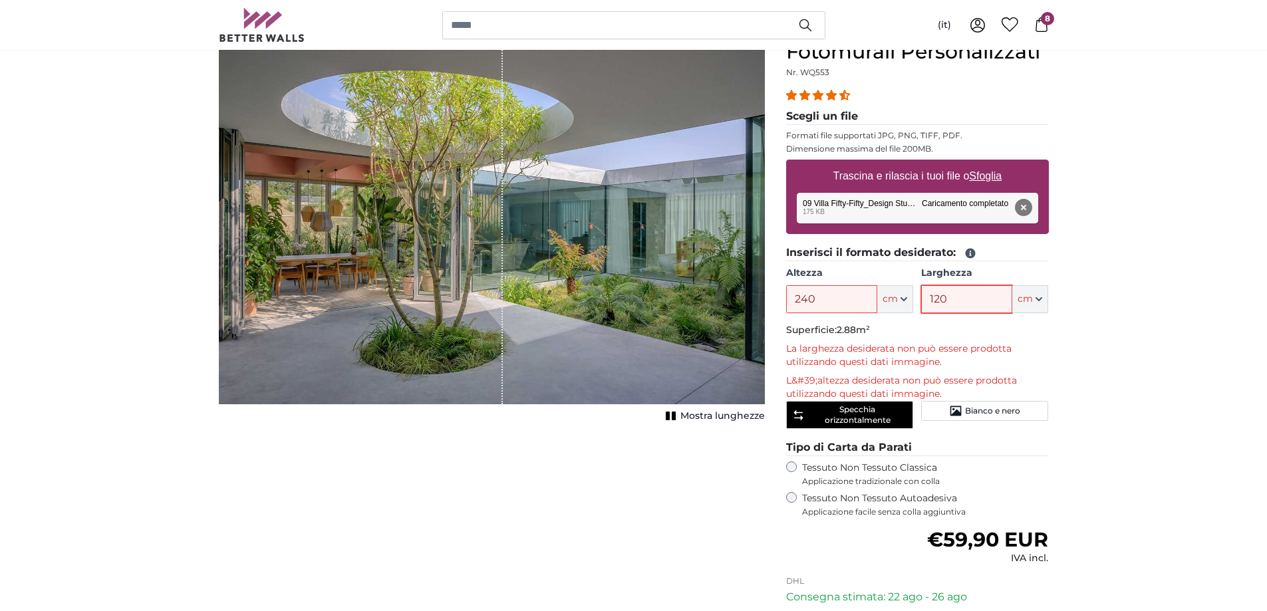
type input "120"
click at [832, 300] on input "240" at bounding box center [831, 299] width 91 height 28
drag, startPoint x: 839, startPoint y: 299, endPoint x: 748, endPoint y: 292, distance: 90.7
click at [748, 292] on product-detail "[PERSON_NAME] immagine Mostra lunghezze Fotomurali Personalizzati Nr. WQ553 27 …" at bounding box center [634, 382] width 852 height 727
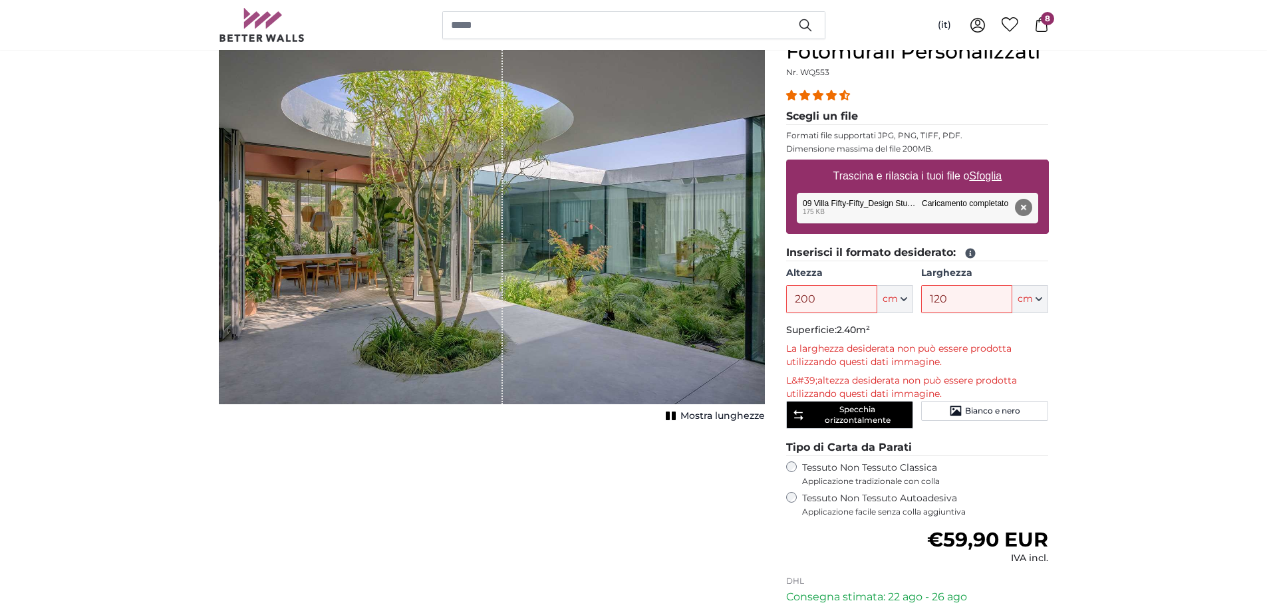
click at [965, 297] on input "120" at bounding box center [966, 299] width 91 height 28
click at [749, 412] on span "Mostra lunghezze" at bounding box center [723, 416] width 84 height 13
click at [713, 417] on span "Mostra lunghezze" at bounding box center [723, 416] width 84 height 13
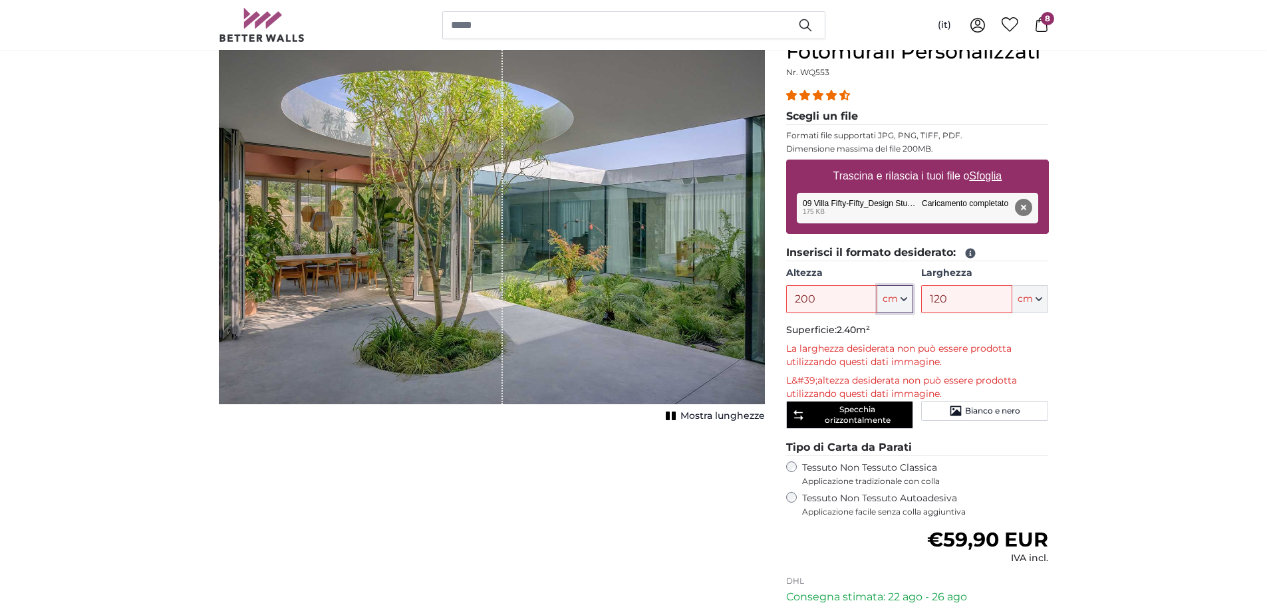
click at [909, 303] on button "cm" at bounding box center [896, 299] width 36 height 28
drag, startPoint x: 825, startPoint y: 297, endPoint x: 736, endPoint y: 295, distance: 89.2
click at [736, 295] on product-detail "[PERSON_NAME] immagine Mostra lunghezze Fotomurali Personalizzati Nr. WQ553 27 …" at bounding box center [634, 382] width 852 height 727
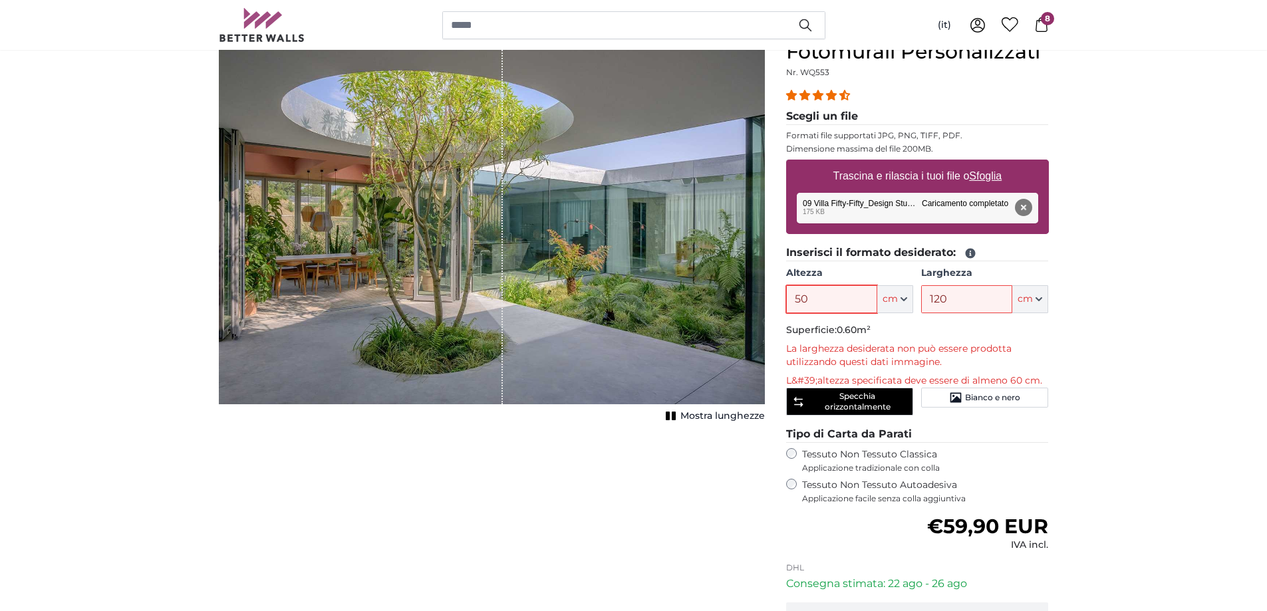
type input "50"
drag, startPoint x: 961, startPoint y: 301, endPoint x: 853, endPoint y: 284, distance: 109.8
click at [858, 289] on div "Altezza 50 ft cm Centimeter (cm) Inches (inch) Feet (ft. in.) [GEOGRAPHIC_DATA]…" at bounding box center [917, 290] width 263 height 47
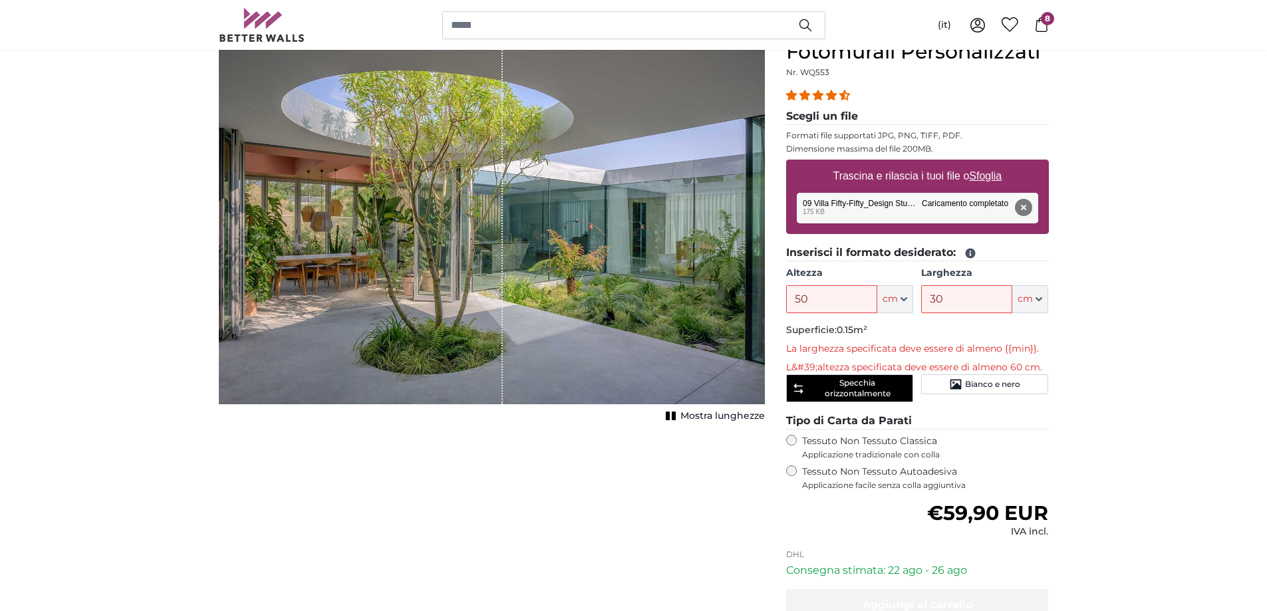
drag, startPoint x: 962, startPoint y: 299, endPoint x: 874, endPoint y: 297, distance: 87.9
click at [874, 297] on div "Altezza 50 ft cm Centimeter (cm) Inches (inch) Feet (ft. in.) Larghezza 30 ft c…" at bounding box center [917, 290] width 263 height 47
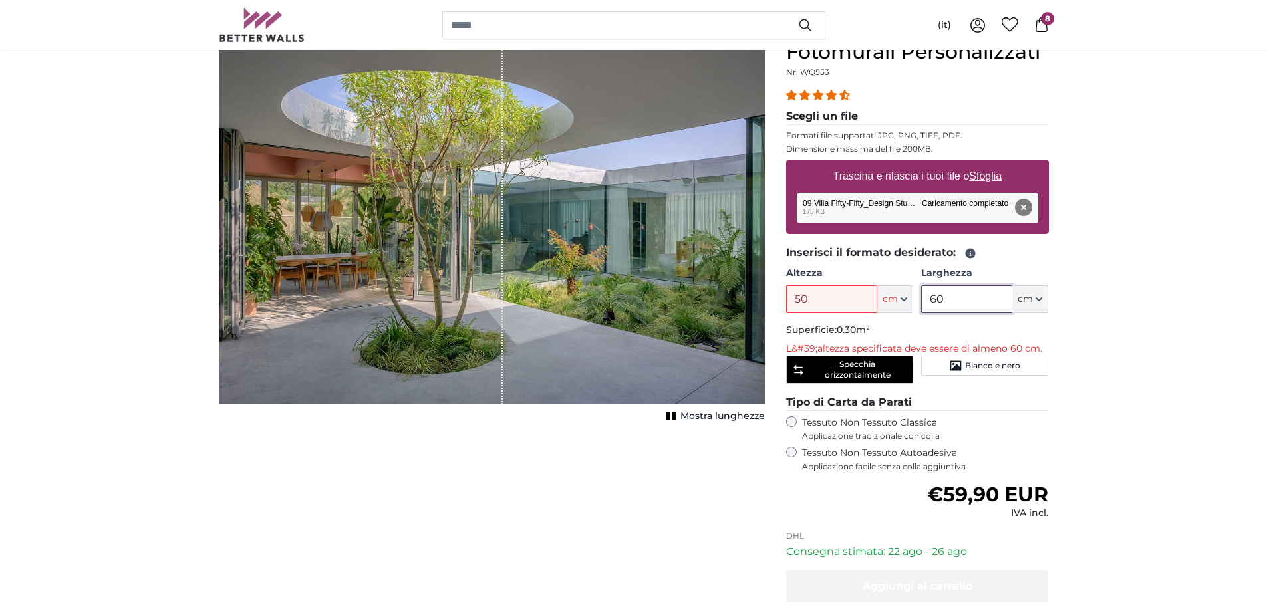
type input "60"
drag, startPoint x: 840, startPoint y: 295, endPoint x: 748, endPoint y: 293, distance: 92.5
click at [748, 293] on product-detail "[PERSON_NAME] immagine Mostra lunghezze Fotomurali Personalizzati Nr. WQ553 27 …" at bounding box center [634, 360] width 852 height 682
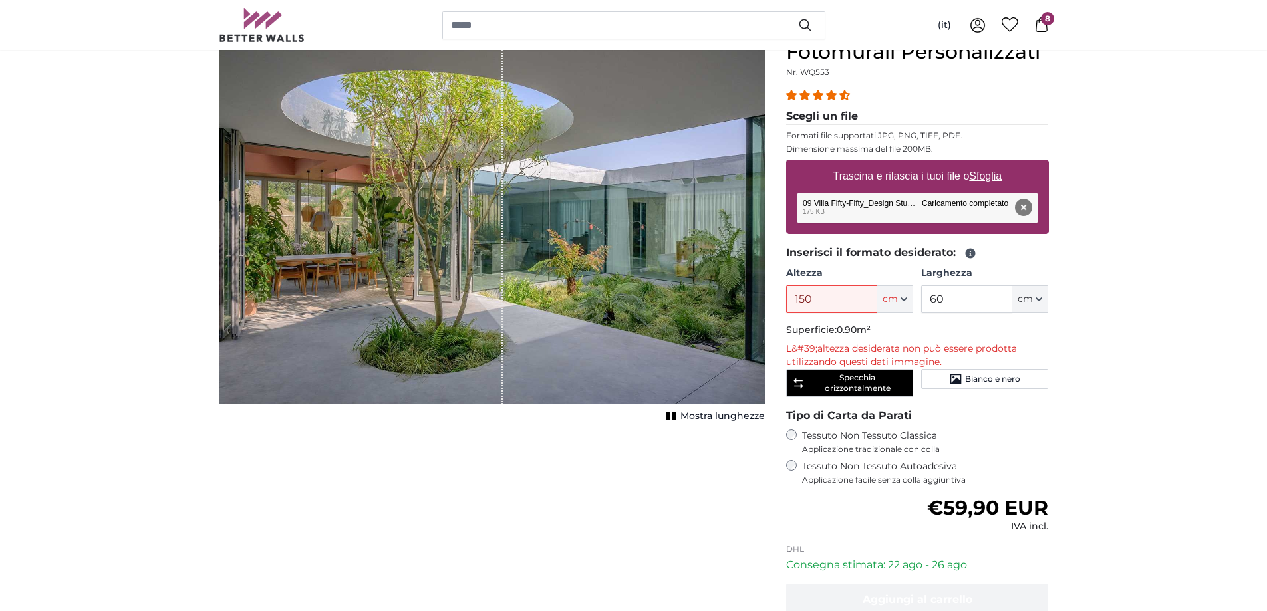
click at [827, 296] on input "150" at bounding box center [831, 299] width 91 height 28
drag, startPoint x: 832, startPoint y: 296, endPoint x: 757, endPoint y: 296, distance: 74.5
click at [757, 296] on product-detail "[PERSON_NAME] immagine Mostra lunghezze Fotomurali Personalizzati Nr. WQ553 27 …" at bounding box center [634, 366] width 852 height 695
type input "200"
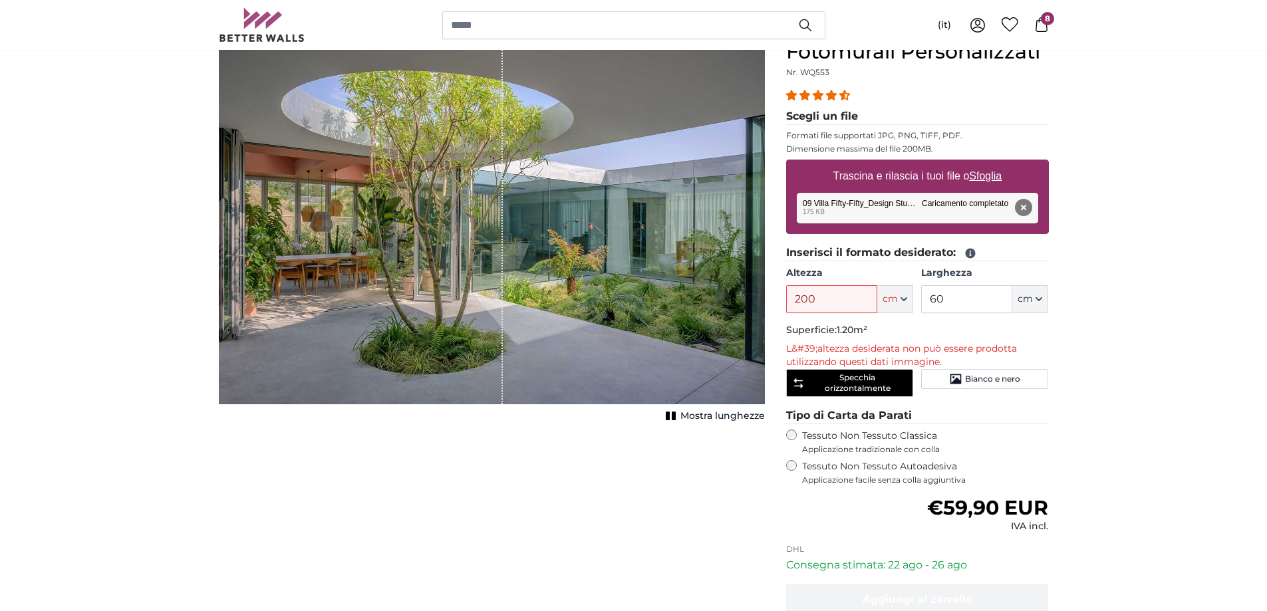
drag, startPoint x: 957, startPoint y: 301, endPoint x: 876, endPoint y: 292, distance: 81.0
click at [876, 292] on div "Altezza 200 ft cm Centimeter (cm) Inches (inch) Feet (ft. in.) Larghezza 60 ft …" at bounding box center [917, 290] width 263 height 47
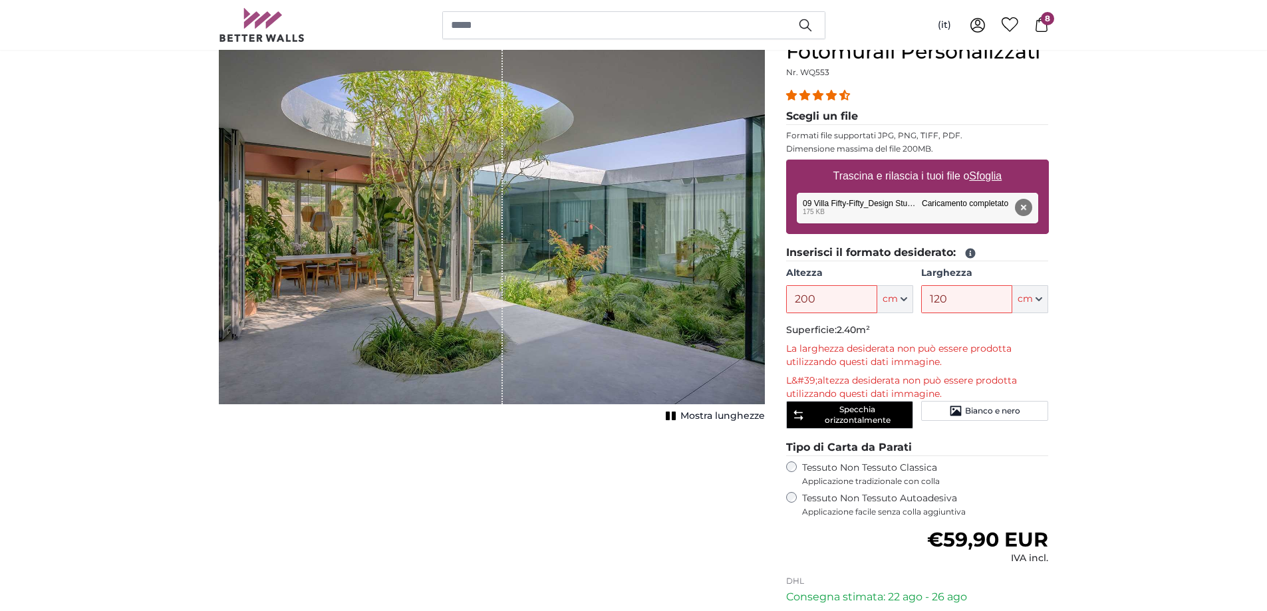
drag, startPoint x: 989, startPoint y: 302, endPoint x: 859, endPoint y: 283, distance: 131.2
click at [859, 283] on div "Altezza 200 ft cm Centimeter (cm) Inches (inch) Feet (ft. in.) Larghezza 120 ft…" at bounding box center [917, 290] width 263 height 47
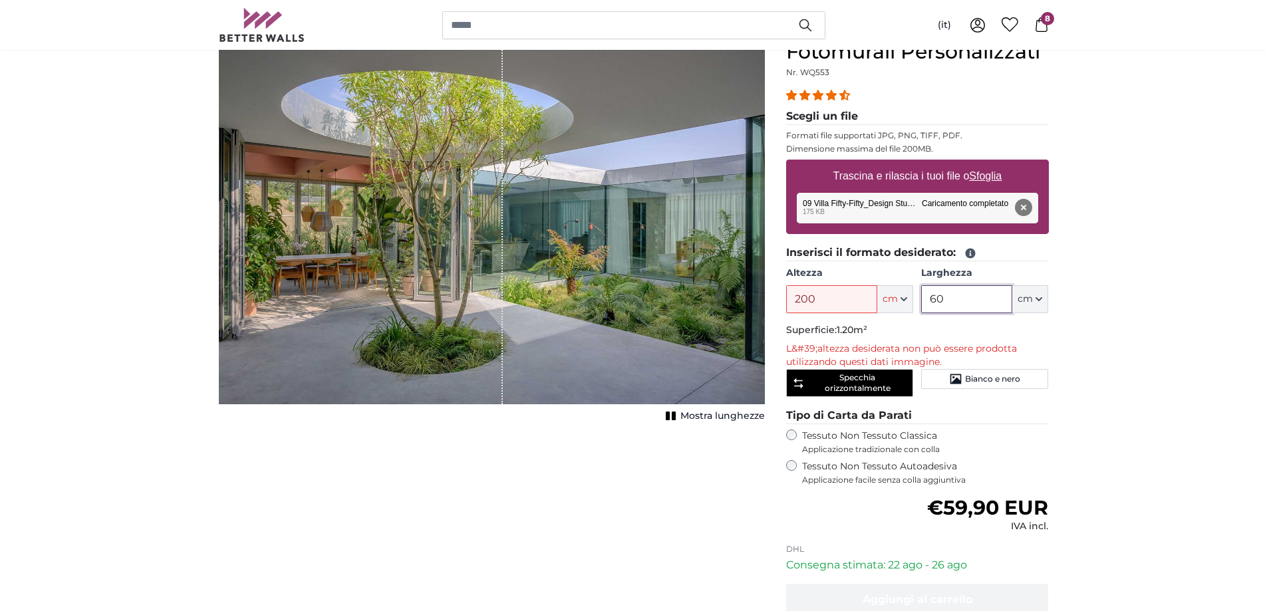
type input "60"
drag, startPoint x: 833, startPoint y: 297, endPoint x: 662, endPoint y: 267, distance: 173.7
click at [662, 273] on product-detail "[PERSON_NAME] immagine Mostra lunghezze Fotomurali Personalizzati Nr. WQ553 27 …" at bounding box center [634, 366] width 852 height 695
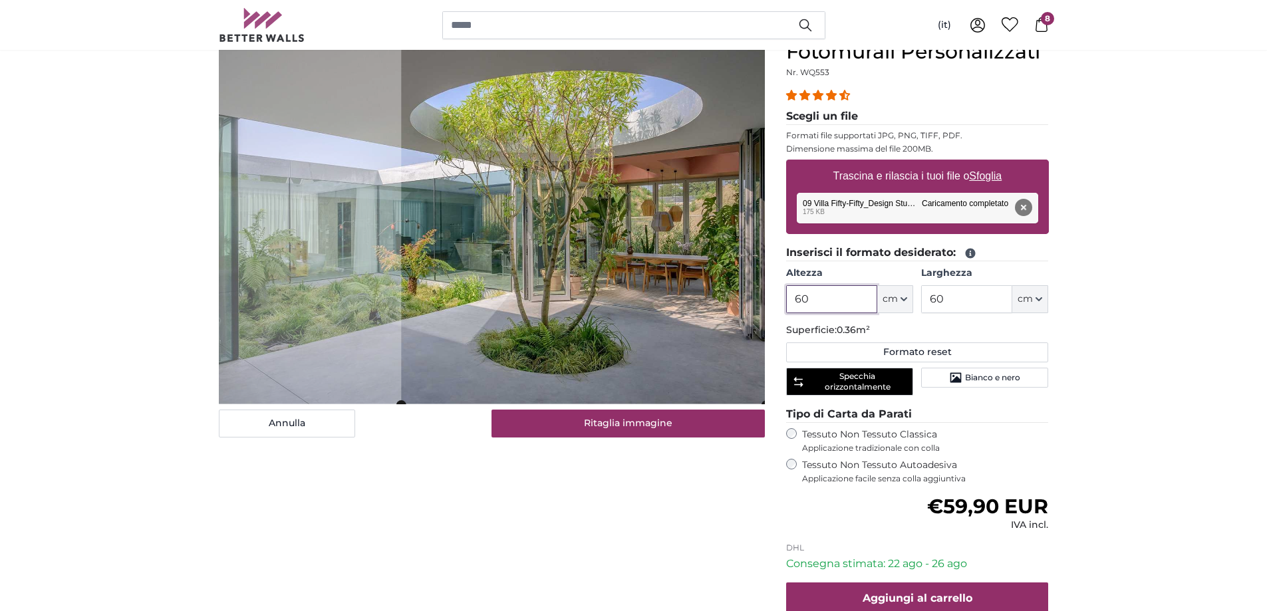
click at [512, 204] on cropper-handle at bounding box center [583, 223] width 365 height 365
type input "60"
drag, startPoint x: 925, startPoint y: 299, endPoint x: 899, endPoint y: 296, distance: 26.7
click at [899, 296] on div "Altezza 60 ft cm Centimeter (cm) Inches (inch) Feet (ft. in.) Larghezza 60 ft c…" at bounding box center [917, 290] width 263 height 47
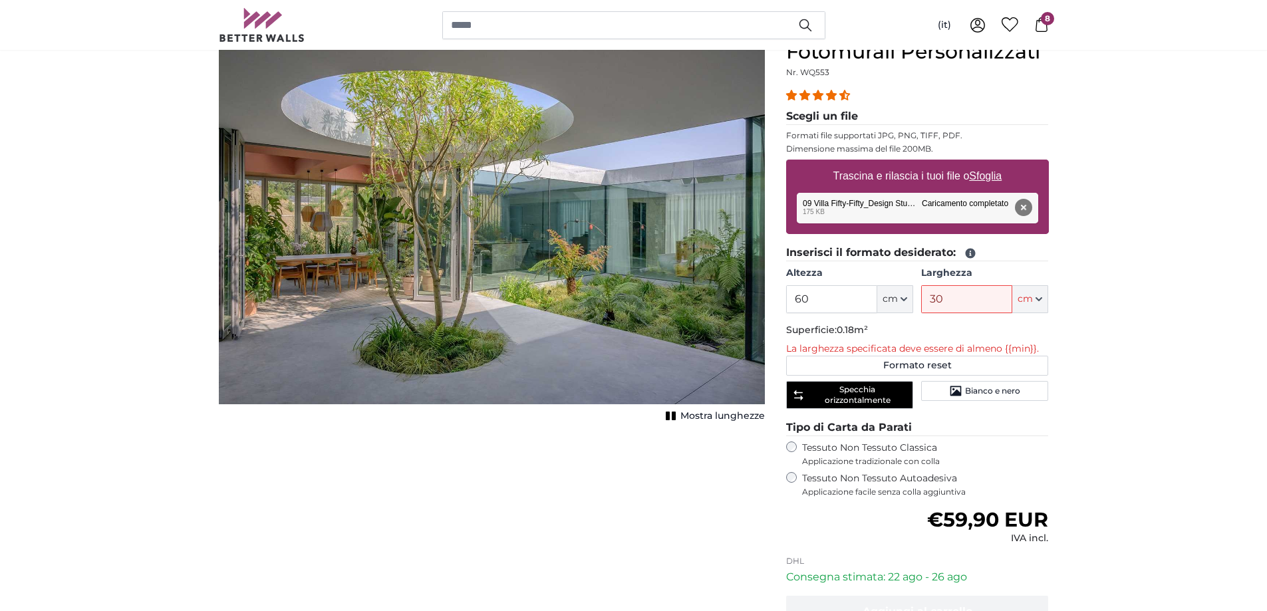
click at [966, 299] on input "30" at bounding box center [966, 299] width 91 height 28
drag, startPoint x: 975, startPoint y: 297, endPoint x: 874, endPoint y: 289, distance: 100.7
click at [874, 289] on div "Altezza 60 ft cm Centimeter (cm) Inches (inch) Feet (ft. in.) Larghezza 30 ft c…" at bounding box center [917, 290] width 263 height 47
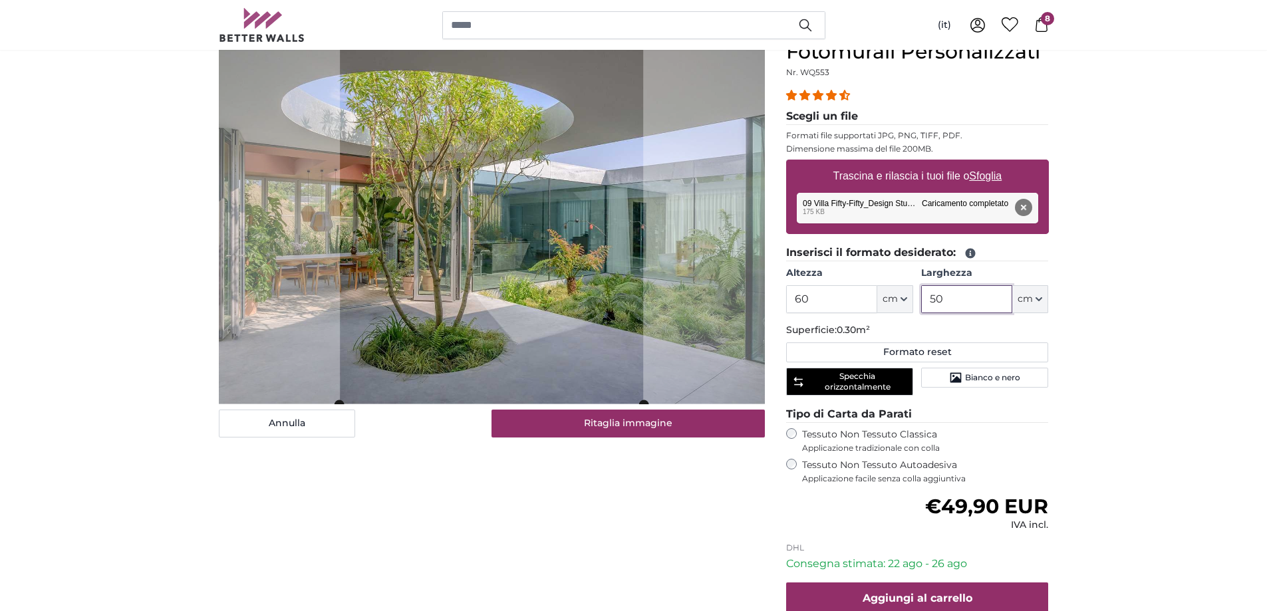
type input "50"
click at [824, 300] on input "60" at bounding box center [831, 299] width 91 height 28
drag, startPoint x: 834, startPoint y: 301, endPoint x: 757, endPoint y: 300, distance: 76.5
click at [757, 300] on product-detail "[PERSON_NAME] immagine Mostra lunghezze Fotomurali Personalizzati Nr. WQ553 27 …" at bounding box center [634, 366] width 852 height 694
drag, startPoint x: 830, startPoint y: 297, endPoint x: 764, endPoint y: 295, distance: 65.3
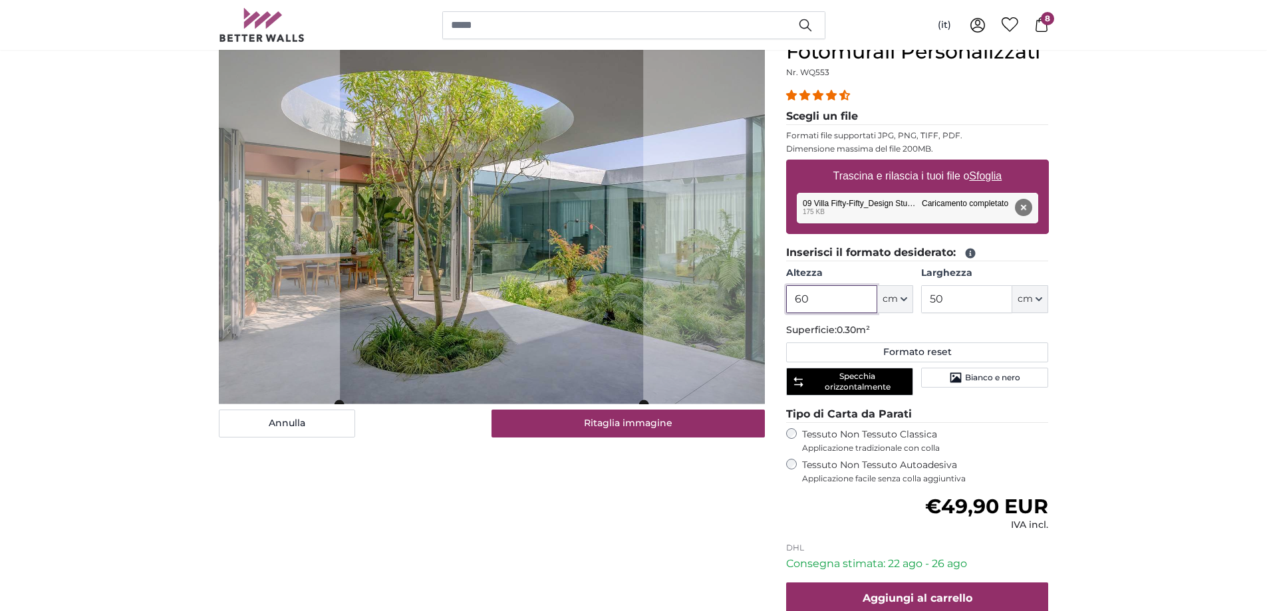
click at [764, 295] on product-detail "[PERSON_NAME] immagine Mostra lunghezze Fotomurali Personalizzati Nr. WQ553 27 …" at bounding box center [634, 366] width 852 height 694
type input "6"
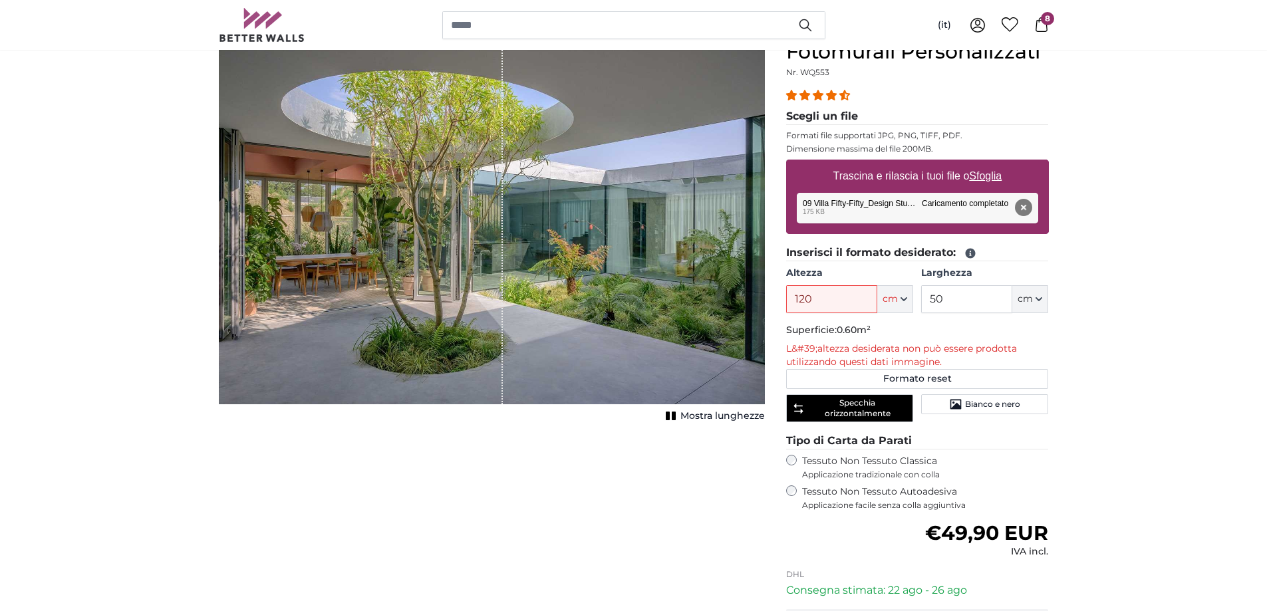
drag, startPoint x: 834, startPoint y: 301, endPoint x: 733, endPoint y: 286, distance: 102.3
click at [733, 286] on product-detail "[PERSON_NAME] immagine Mostra lunghezze Fotomurali Personalizzati Nr. WQ553 27 …" at bounding box center [634, 379] width 852 height 721
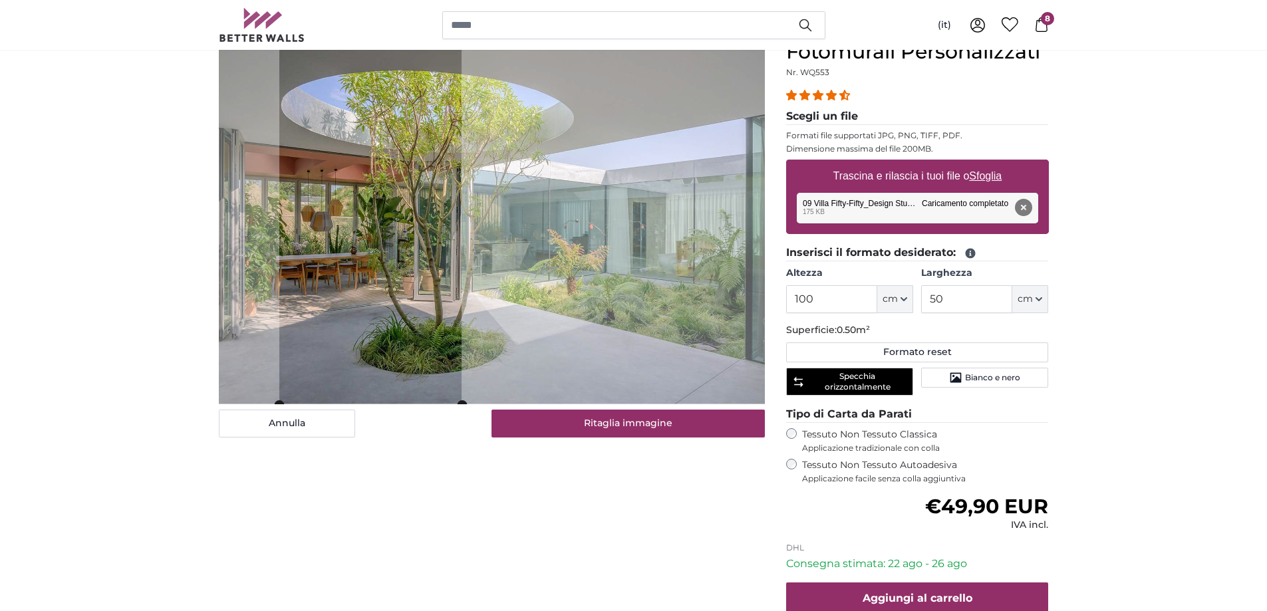
click at [337, 163] on cropper-handle at bounding box center [370, 223] width 182 height 365
click at [718, 424] on button "Ritaglia immagine" at bounding box center [628, 424] width 273 height 28
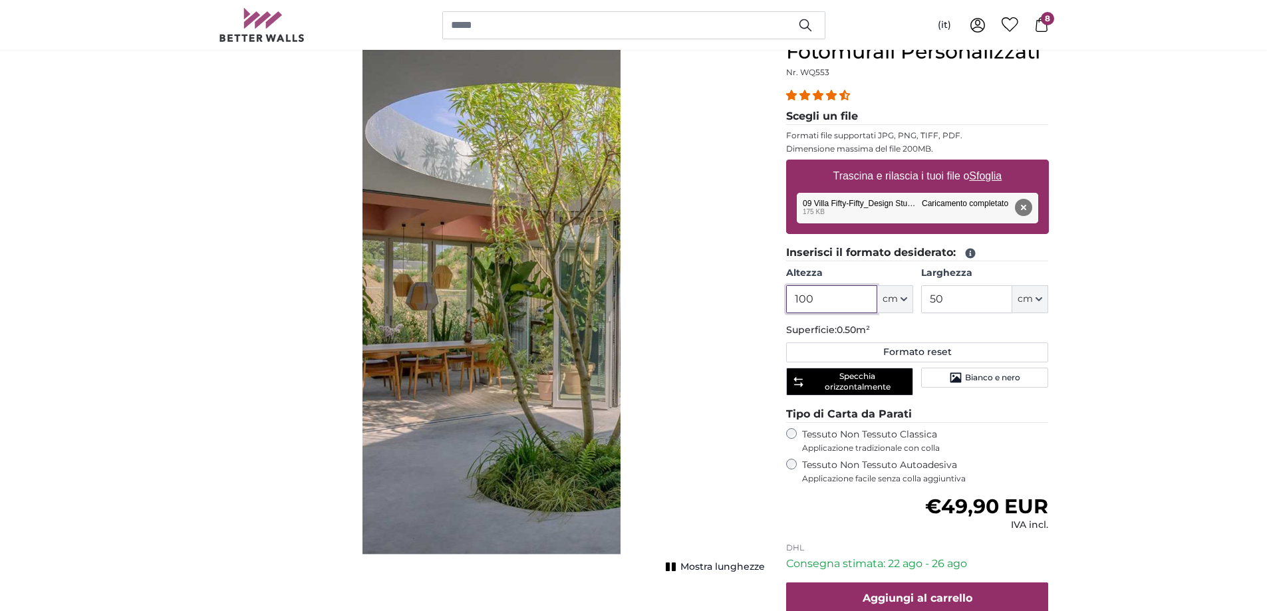
drag, startPoint x: 836, startPoint y: 298, endPoint x: 709, endPoint y: 302, distance: 127.1
click at [709, 302] on product-detail "[PERSON_NAME] immagine Mostra lunghezze Fotomurali Personalizzati Nr. WQ553 27 …" at bounding box center [634, 366] width 852 height 694
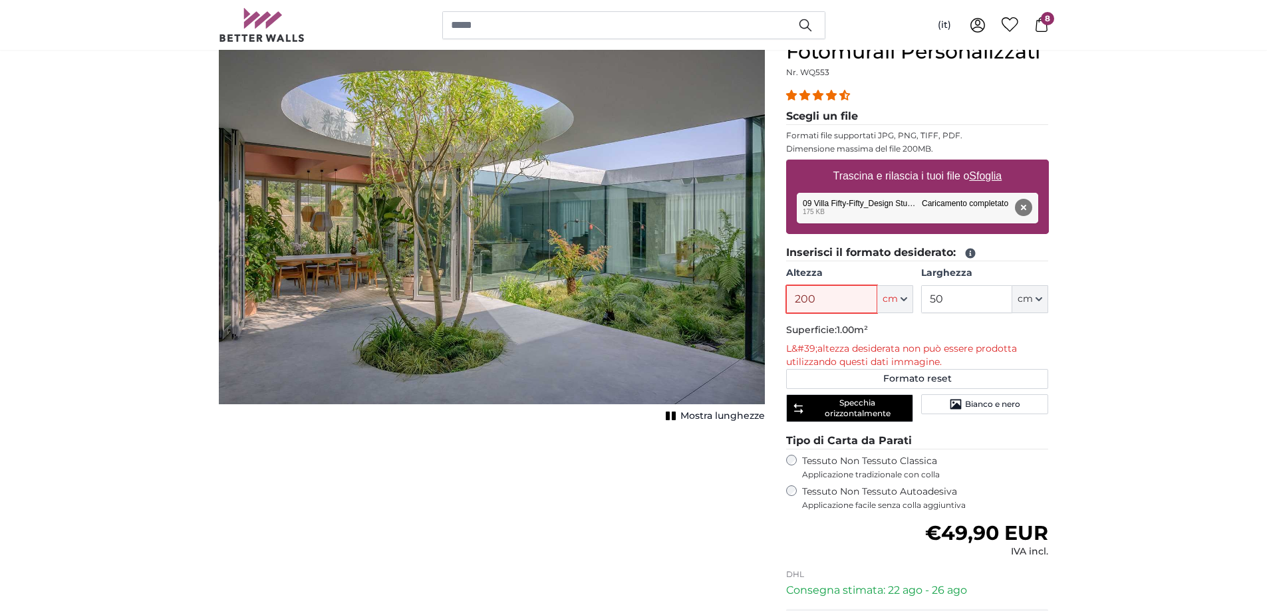
type input "200"
drag, startPoint x: 953, startPoint y: 301, endPoint x: 906, endPoint y: 295, distance: 47.0
click at [906, 295] on div "Altezza 200 ft cm Centimeter (cm) Inches (inch) Feet (ft. in.) Larghezza 50 ft …" at bounding box center [917, 290] width 263 height 47
drag, startPoint x: 961, startPoint y: 296, endPoint x: 868, endPoint y: 290, distance: 94.0
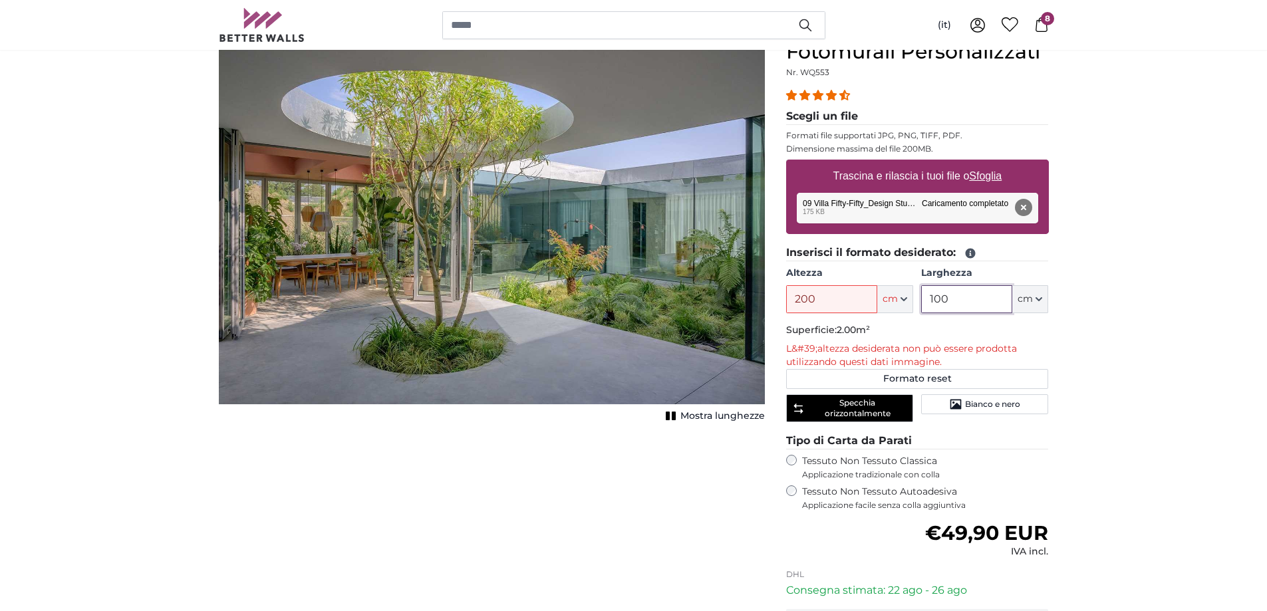
click at [868, 290] on div "Altezza 200 ft cm Centimeter (cm) Inches (inch) Feet (ft. in.) Larghezza 100 ft…" at bounding box center [917, 290] width 263 height 47
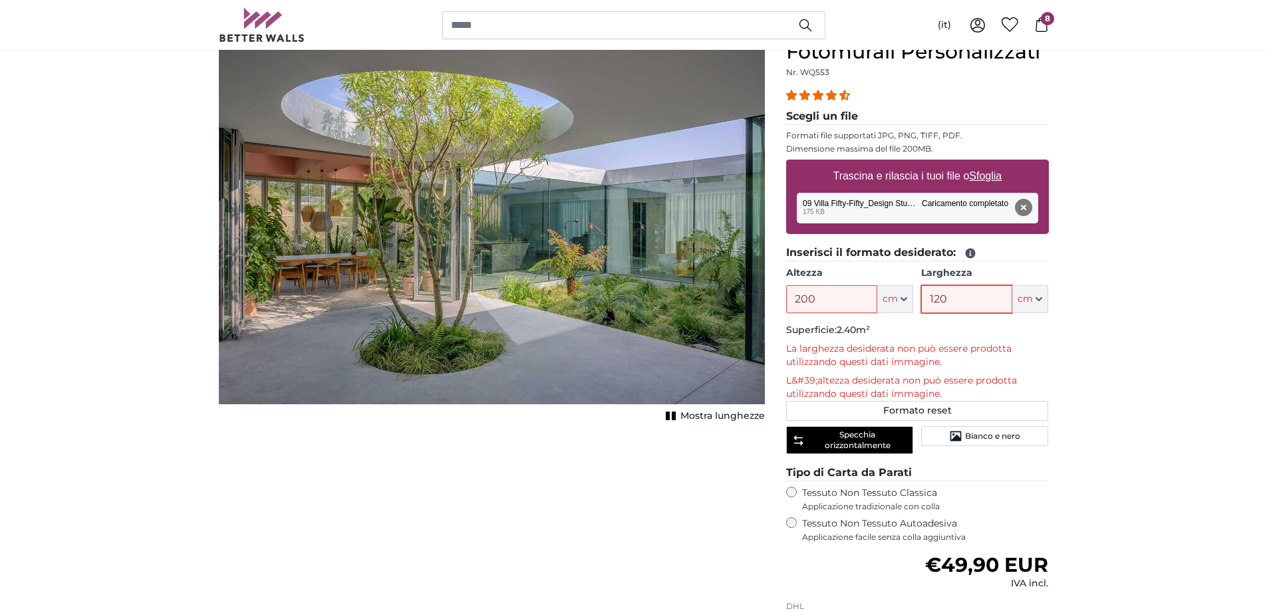
type input "120"
drag, startPoint x: 1121, startPoint y: 391, endPoint x: 1110, endPoint y: 391, distance: 10.6
drag, startPoint x: 833, startPoint y: 300, endPoint x: 715, endPoint y: 293, distance: 118.0
click at [719, 293] on product-detail "[PERSON_NAME] immagine Mostra lunghezze Fotomurali Personalizzati Nr. WQ553 27 …" at bounding box center [634, 395] width 852 height 752
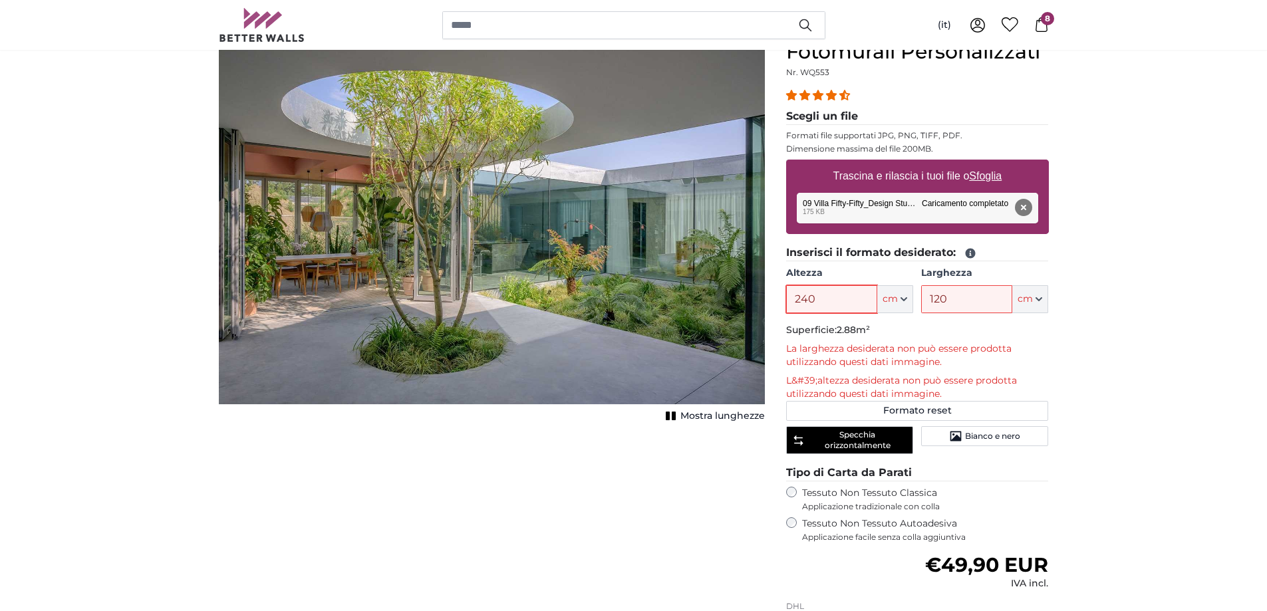
type input "240"
drag, startPoint x: 951, startPoint y: 303, endPoint x: 935, endPoint y: 305, distance: 16.8
click at [935, 305] on input "120" at bounding box center [966, 299] width 91 height 28
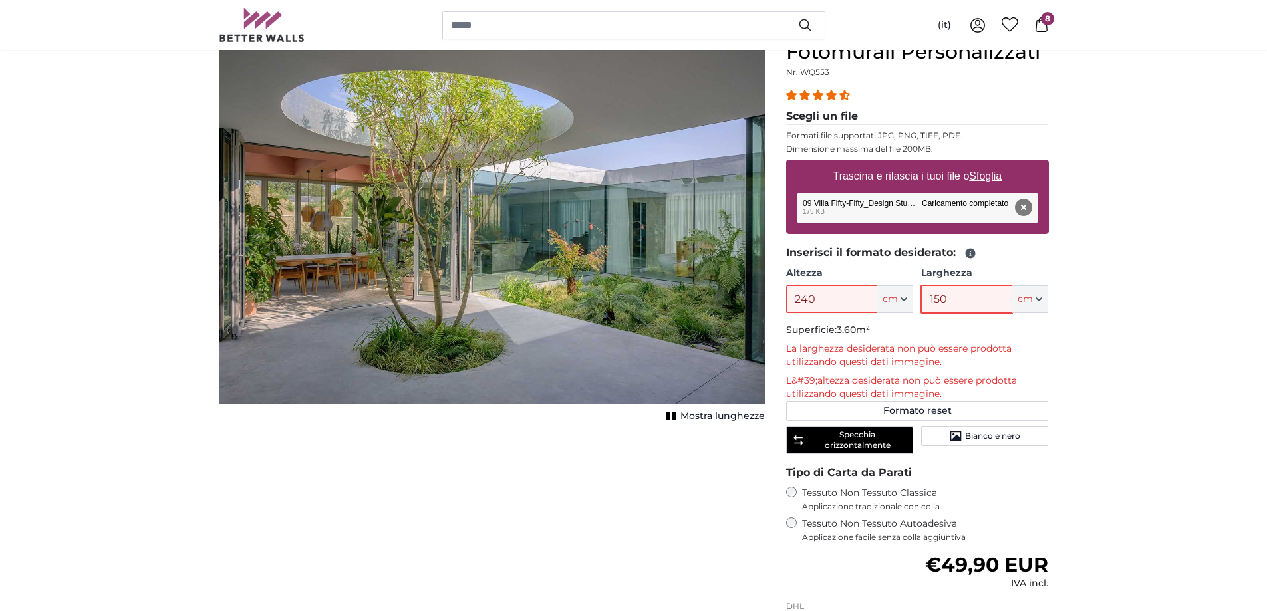
drag, startPoint x: 949, startPoint y: 293, endPoint x: 921, endPoint y: 296, distance: 28.7
click at [921, 296] on div "Altezza 240 ft cm Centimeter (cm) Inches (inch) Feet (ft. in.) Larghezza 150 ft…" at bounding box center [917, 290] width 263 height 47
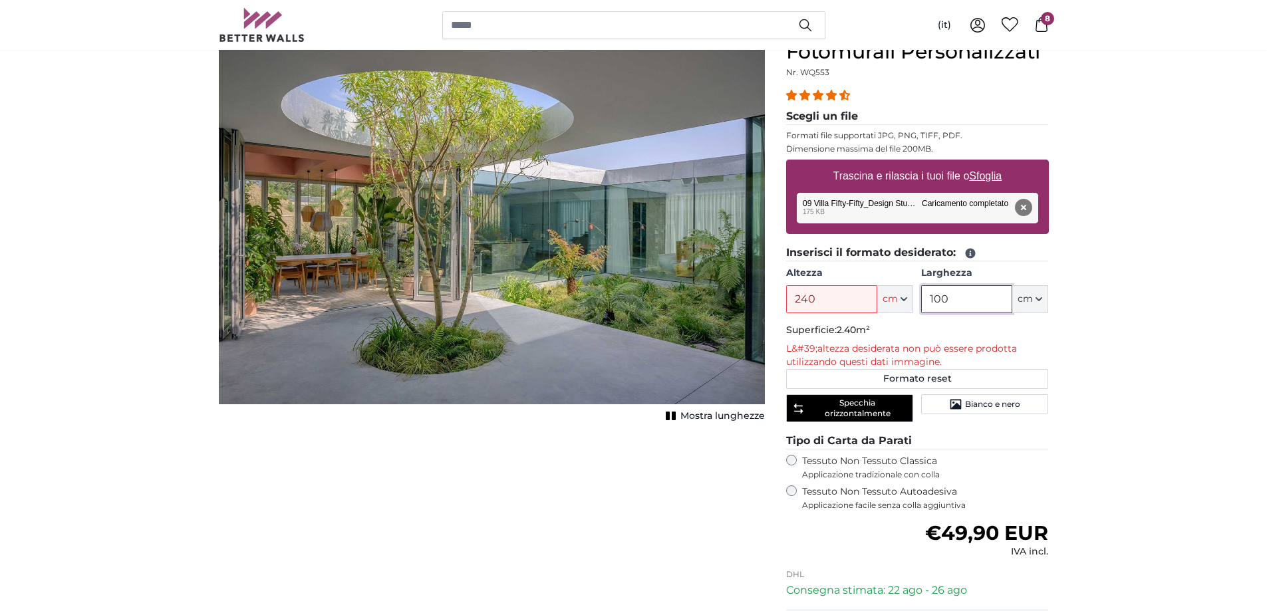
type input "100"
drag, startPoint x: 820, startPoint y: 299, endPoint x: 802, endPoint y: 301, distance: 18.7
click at [802, 301] on input "240" at bounding box center [831, 299] width 91 height 28
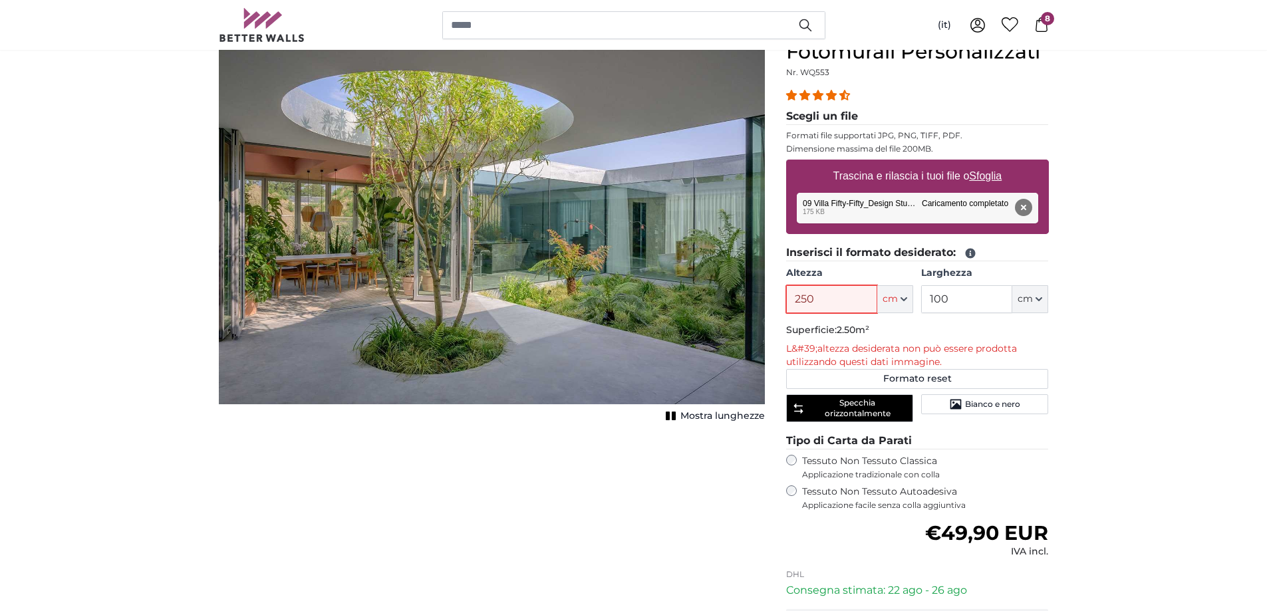
drag, startPoint x: 827, startPoint y: 298, endPoint x: 778, endPoint y: 298, distance: 49.2
click at [778, 297] on div "Fotomurali Personalizzati Nr. WQ553 27 reviews Scegli un file Formati file supp…" at bounding box center [918, 389] width 284 height 699
type input "200"
